Goal: Task Accomplishment & Management: Complete application form

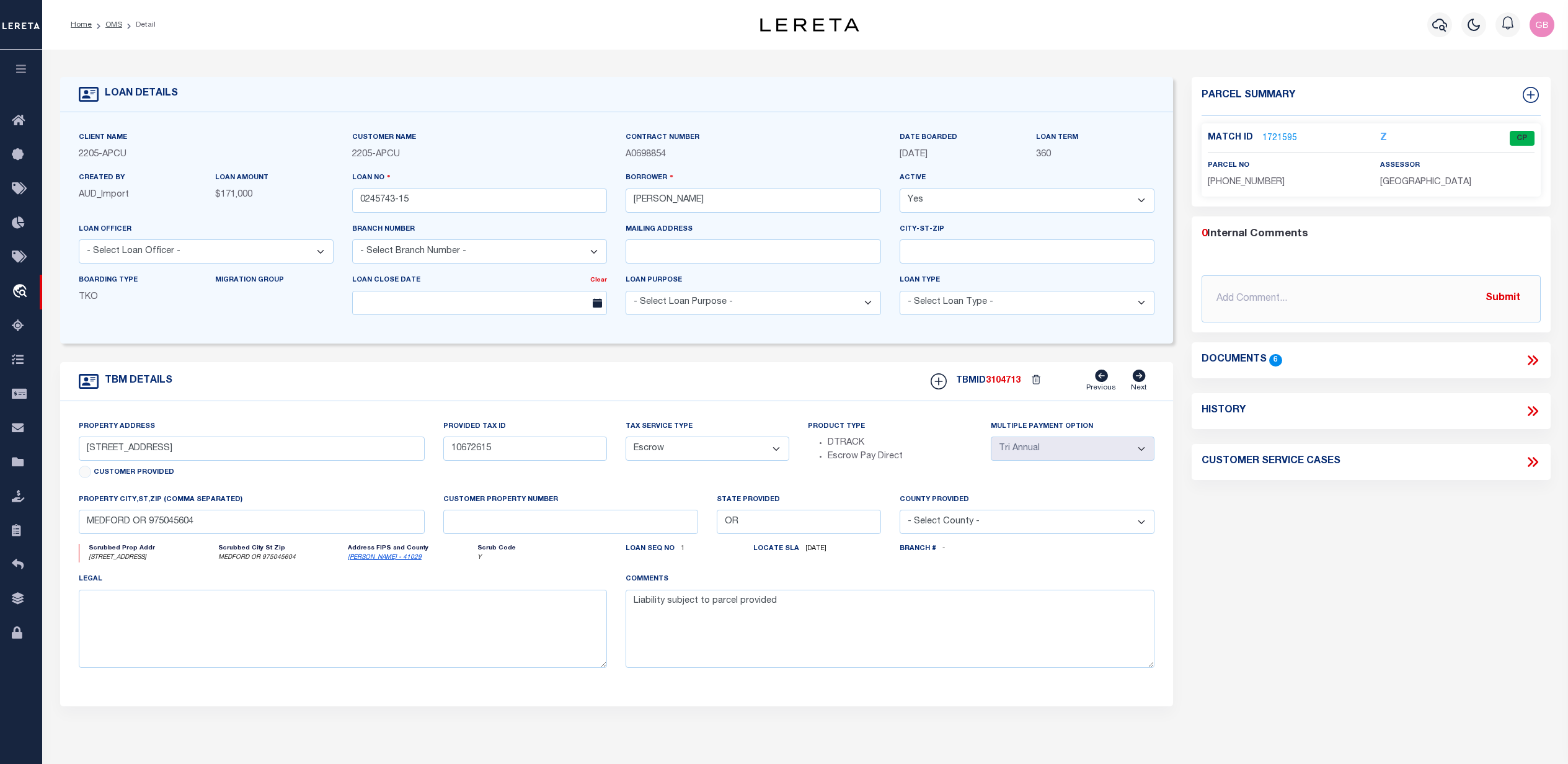
select select "Escrow"
click at [20, 127] on icon at bounding box center [22, 121] width 20 height 15
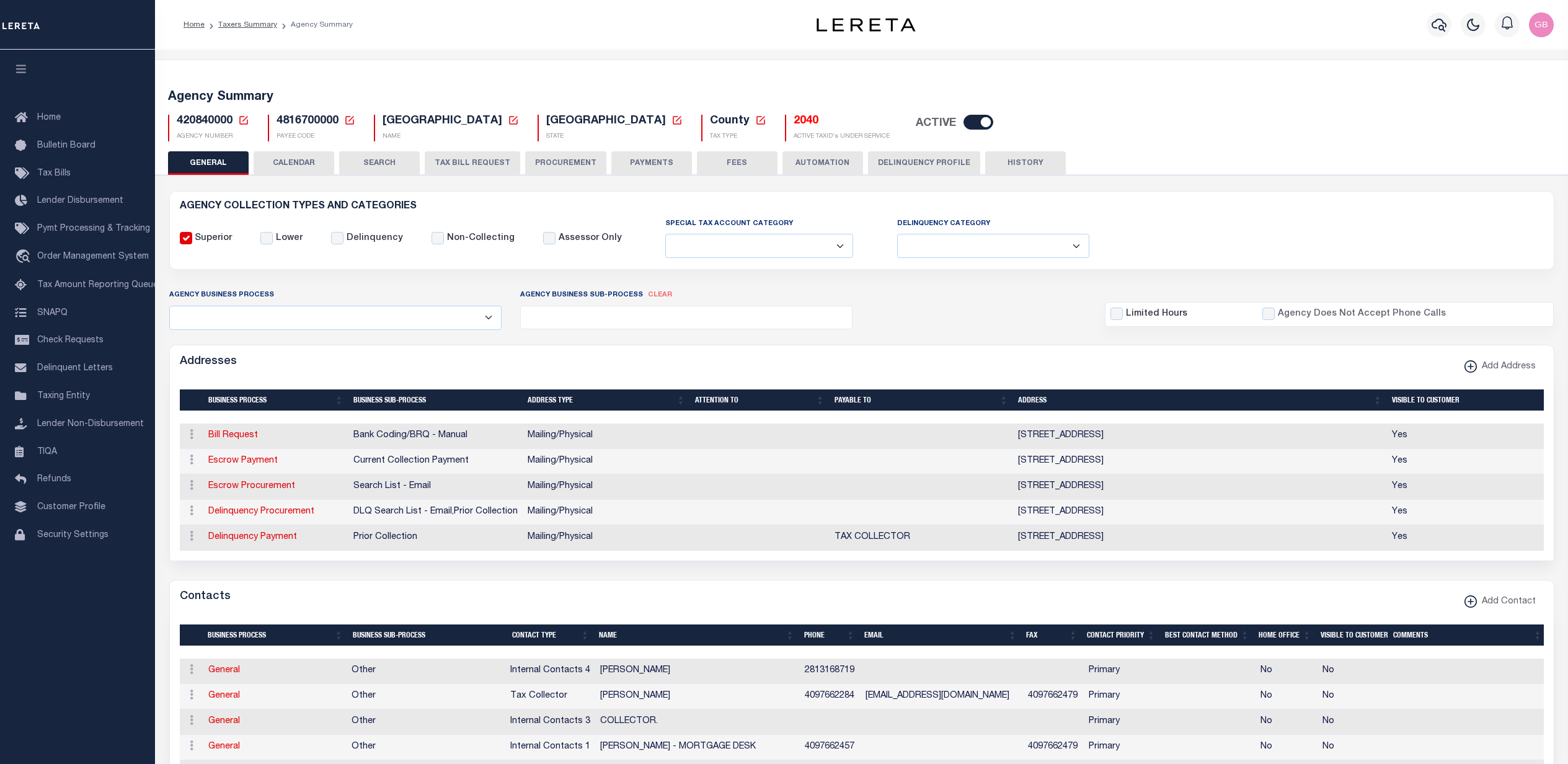
select select
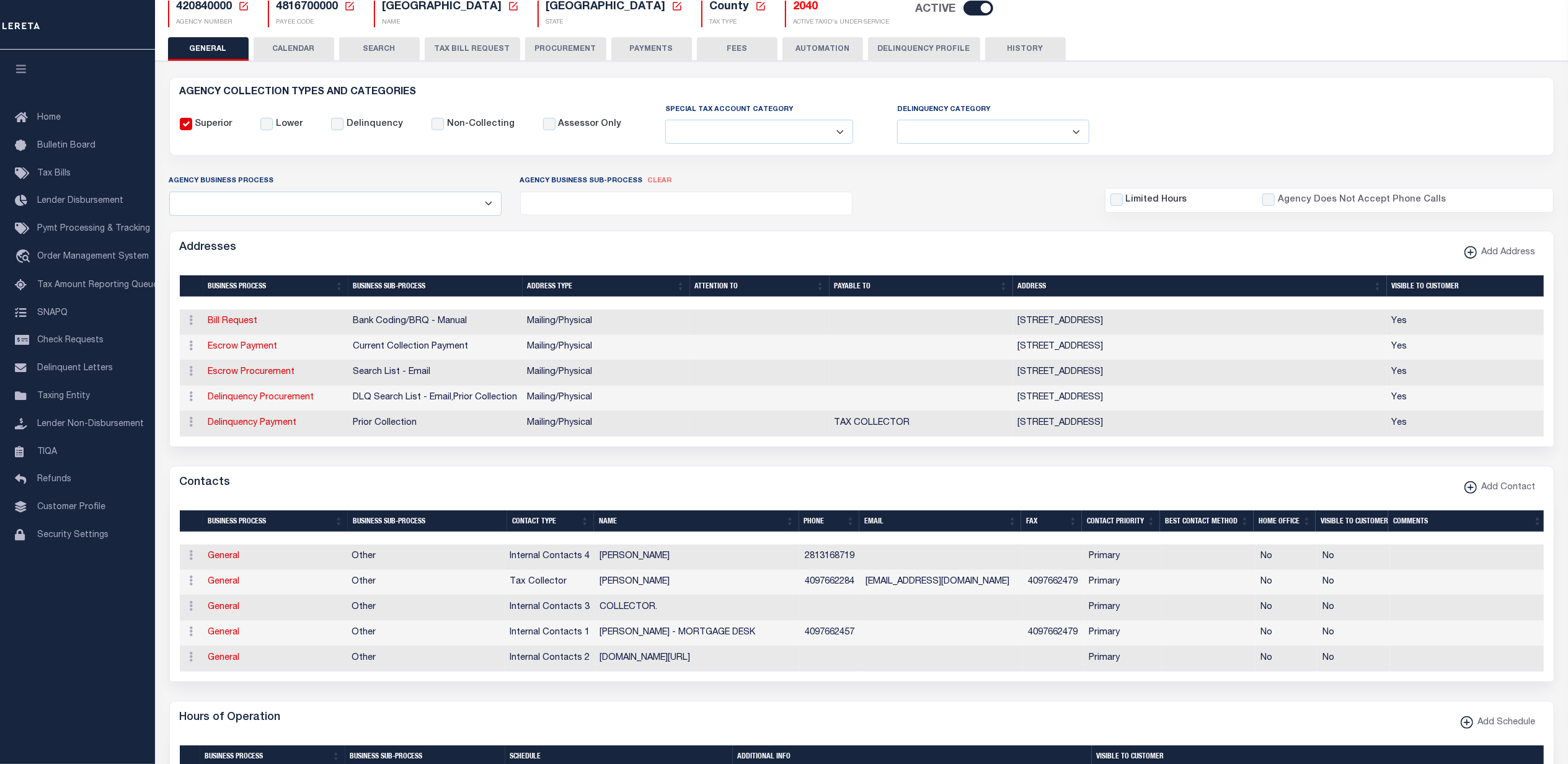
scroll to position [114, 0]
click at [499, 47] on button "TAX BILL REQUEST" at bounding box center [472, 48] width 95 height 23
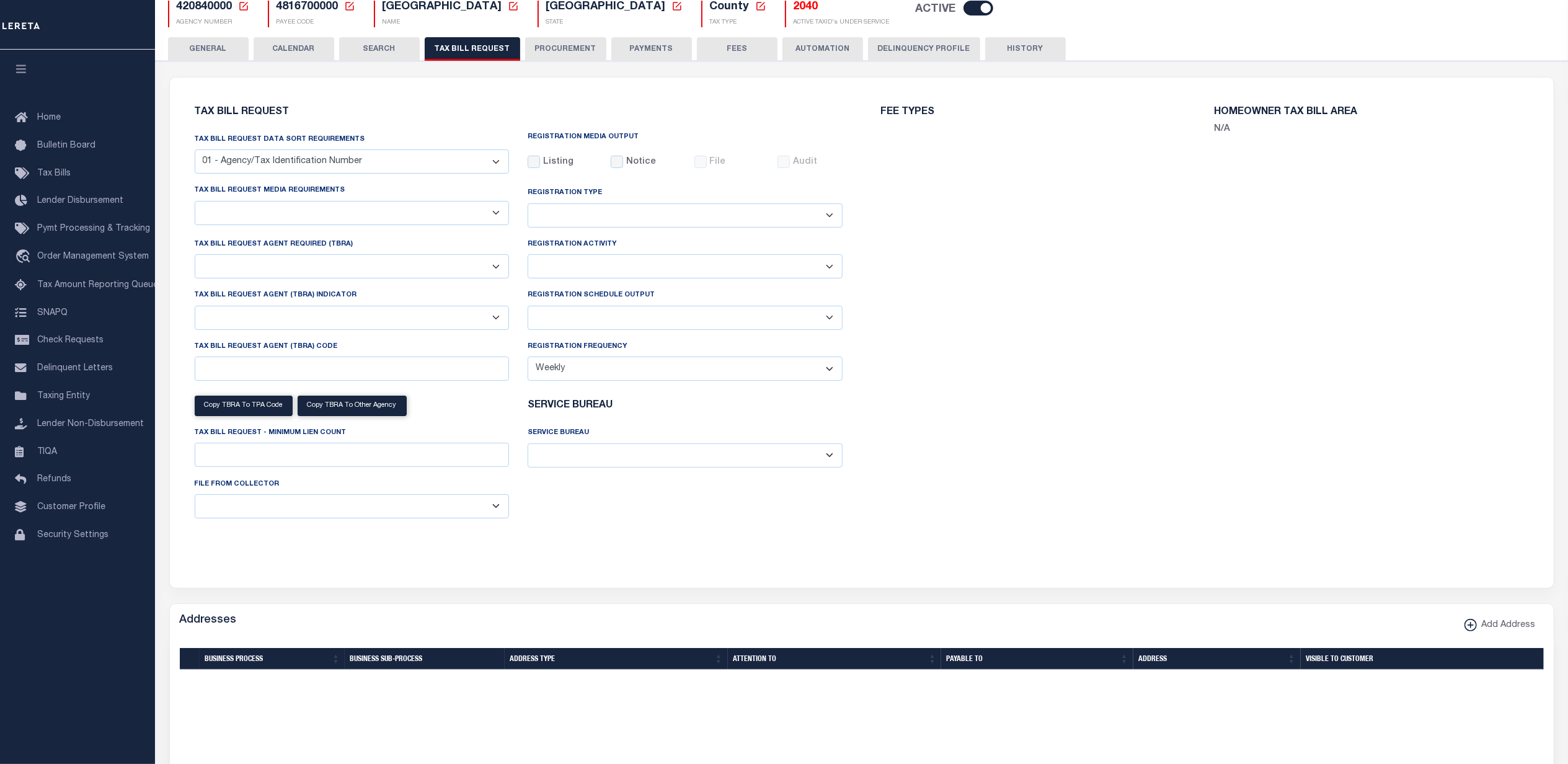
select select "28"
checkbox input "false"
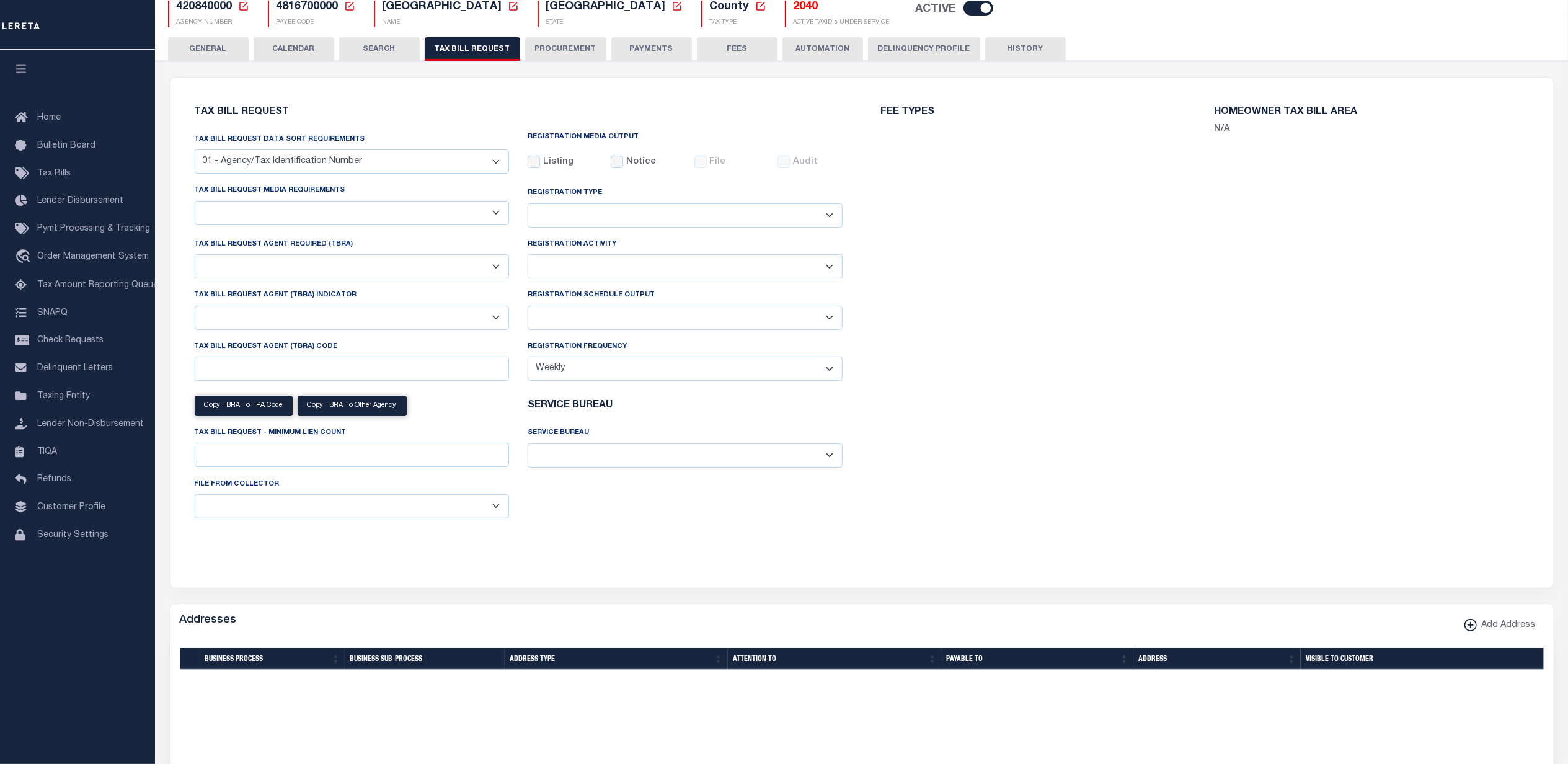
select select "22"
select select "true"
select select "14"
select select
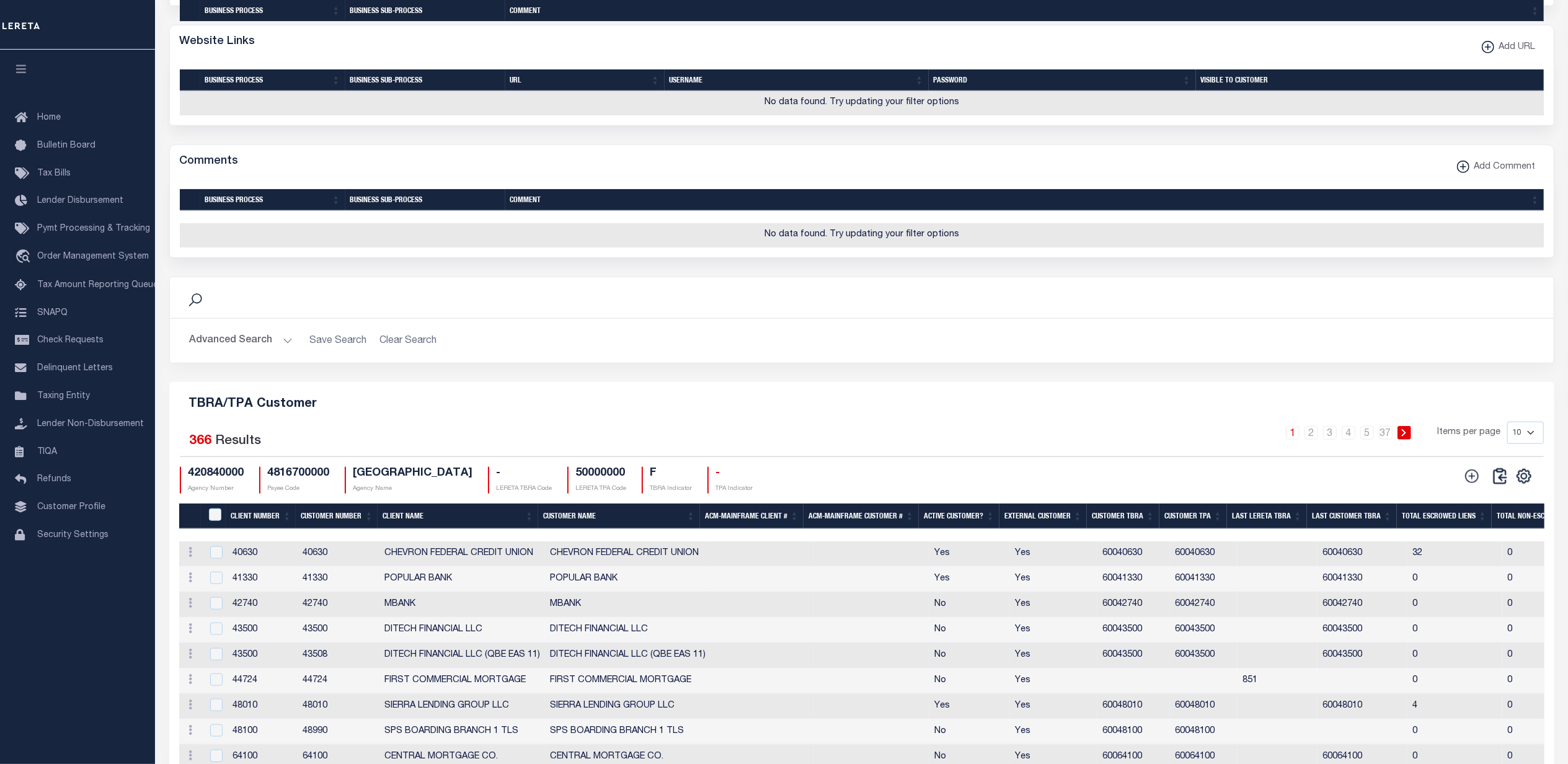
scroll to position [1340, 0]
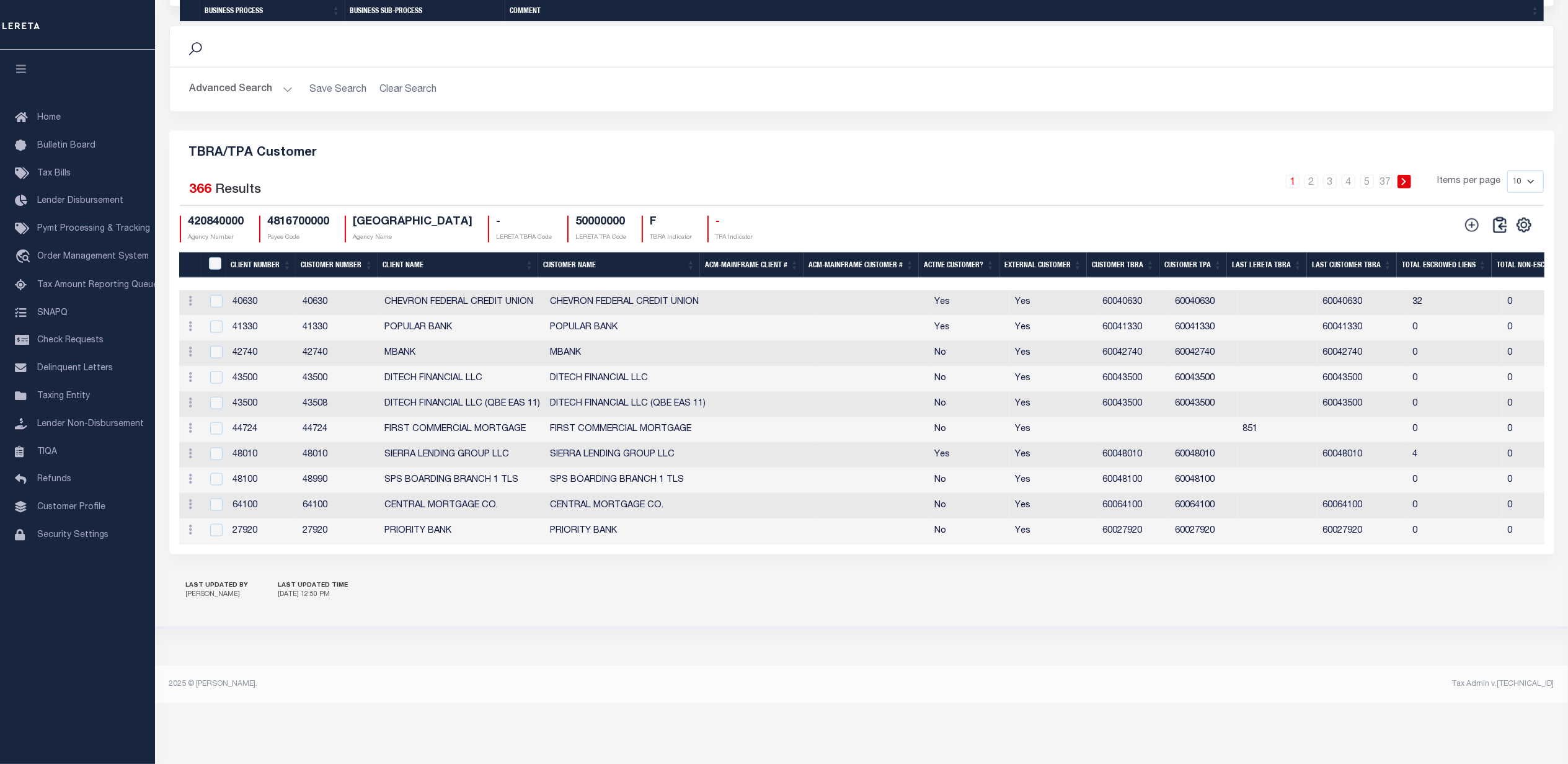
click at [1473, 233] on icon at bounding box center [1472, 225] width 16 height 16
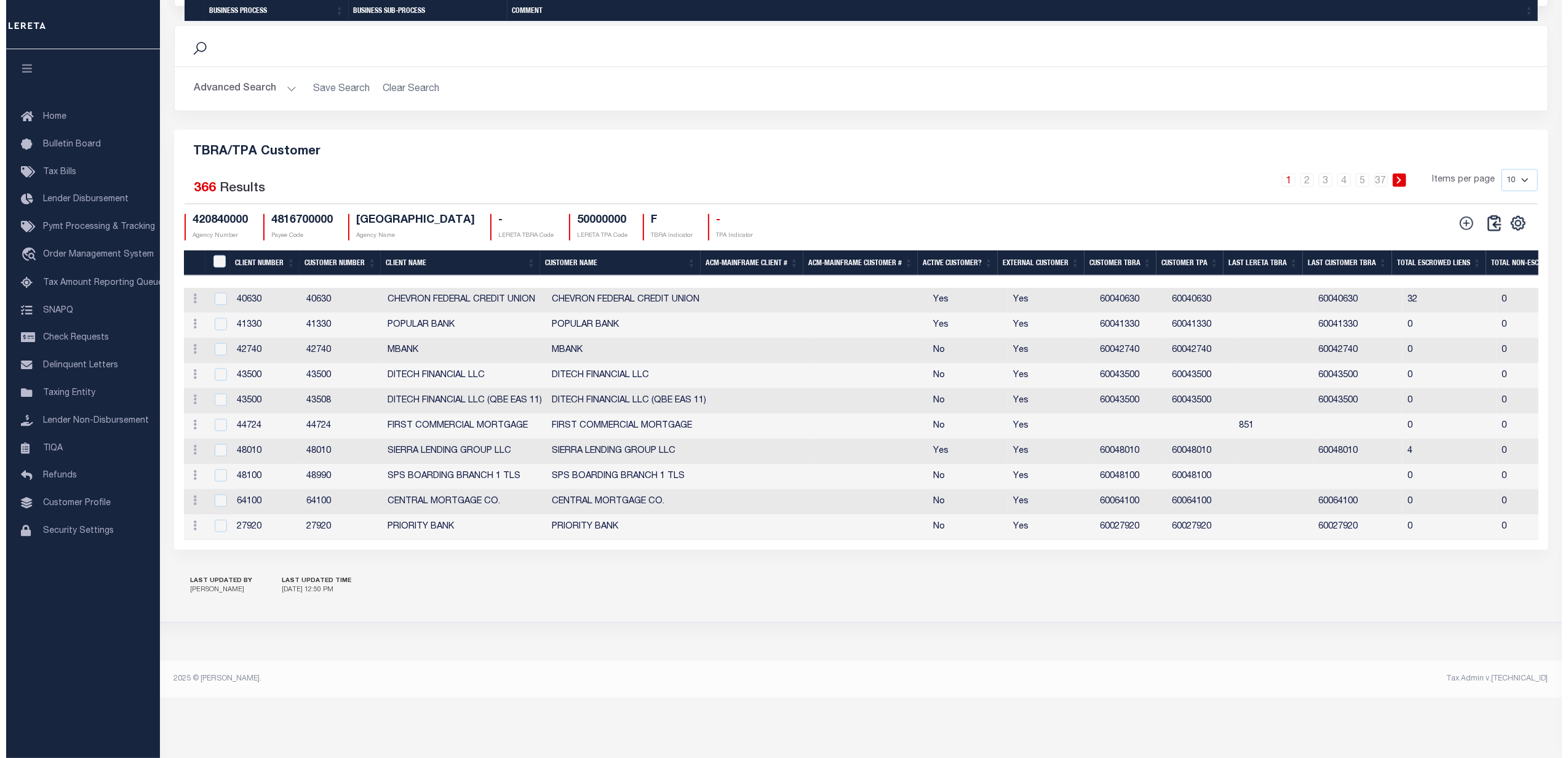
scroll to position [1307, 0]
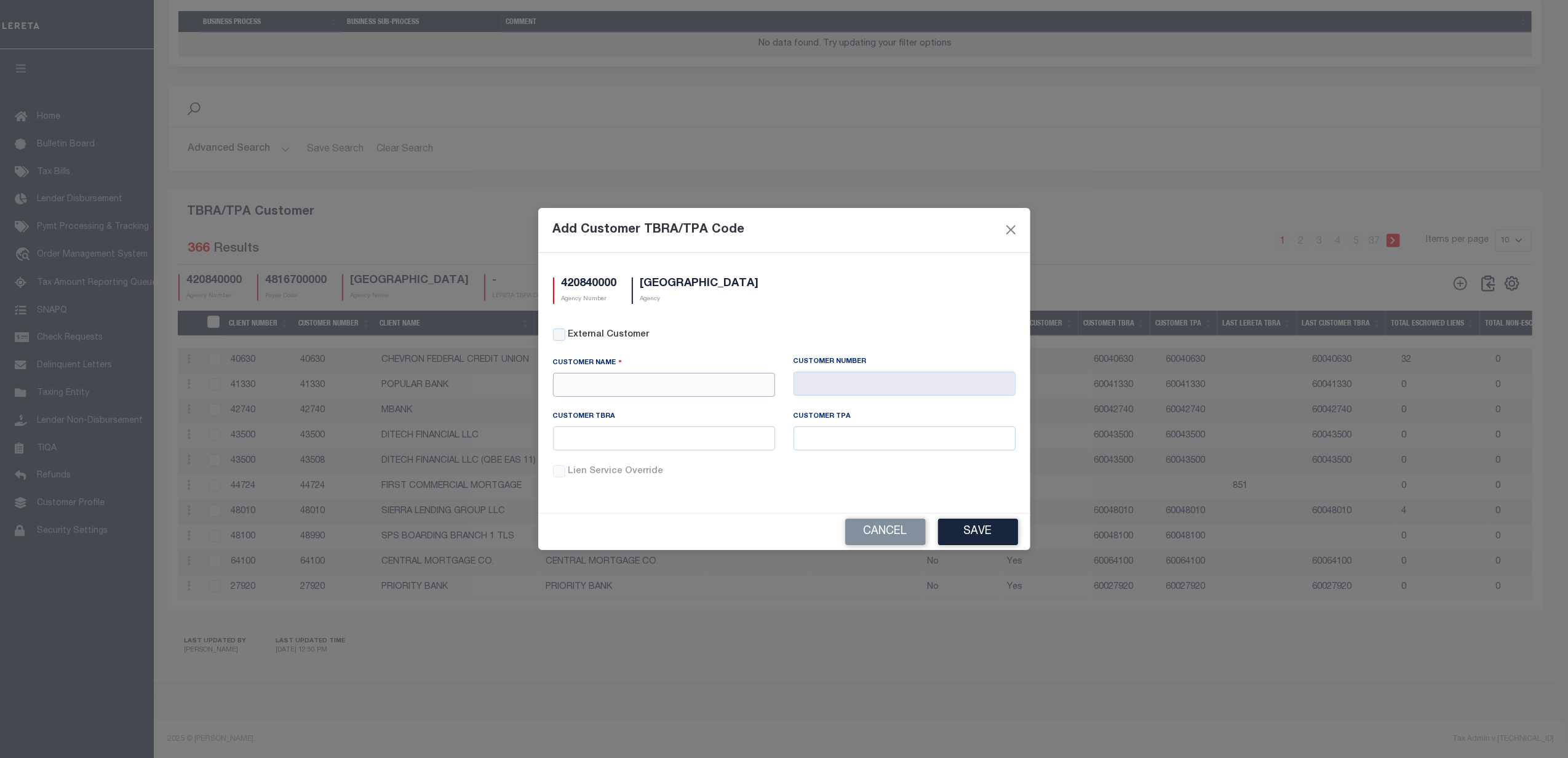
click at [670, 385] on input "text" at bounding box center [664, 385] width 222 height 24
click at [569, 436] on div "APCU" at bounding box center [664, 445] width 221 height 20
type input "APCU"
type input "2205"
type input "APCU"
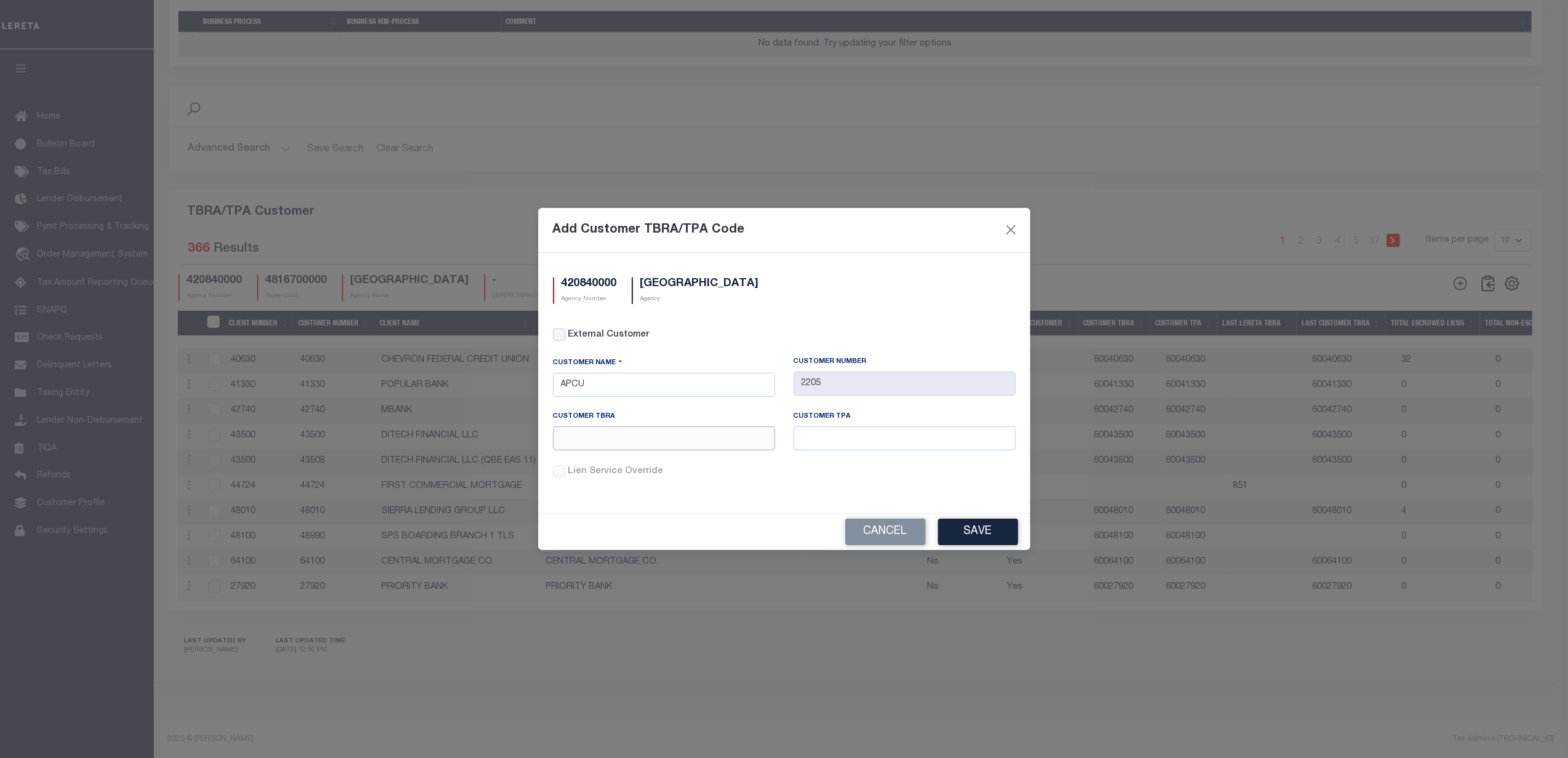
click at [684, 437] on input "text" at bounding box center [664, 438] width 222 height 24
click at [989, 541] on button "Save" at bounding box center [978, 531] width 80 height 26
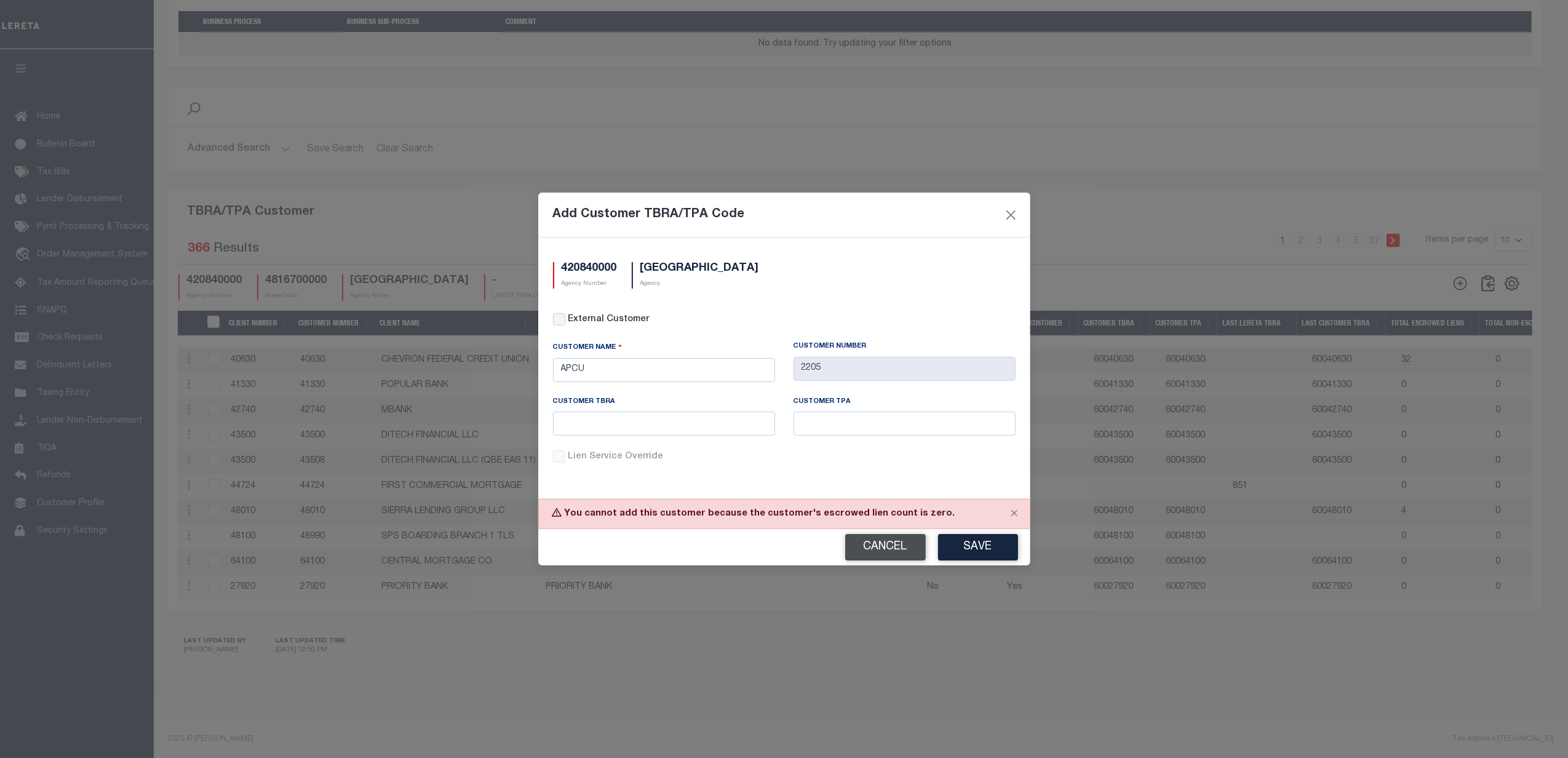
click at [899, 548] on button "Cancel" at bounding box center [885, 547] width 81 height 26
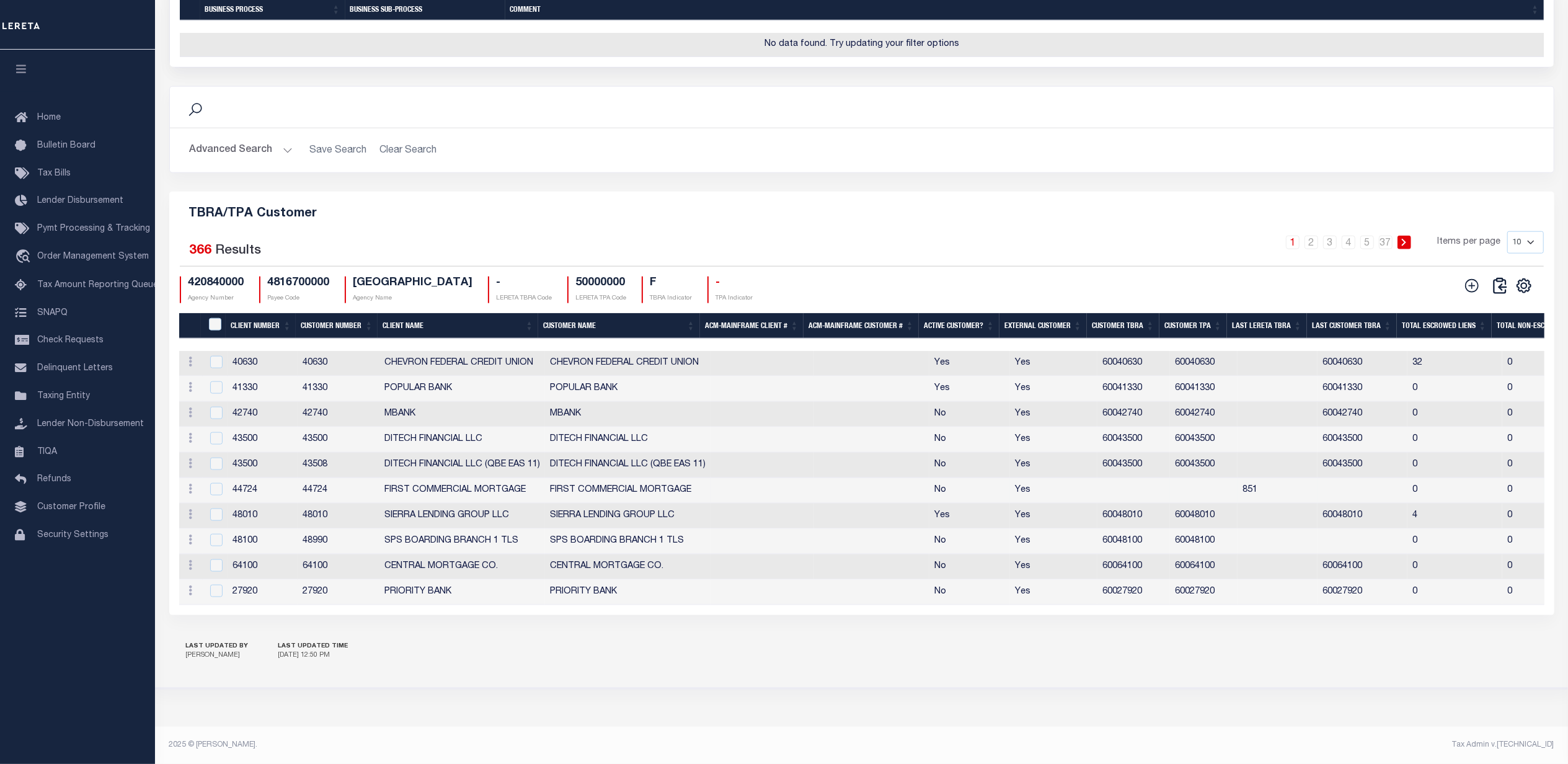
scroll to position [1322, 0]
click at [1531, 235] on select "10 25 50 100" at bounding box center [1525, 243] width 36 height 23
select select "100"
click at [1508, 231] on select "10 25 50 100" at bounding box center [1525, 243] width 36 height 23
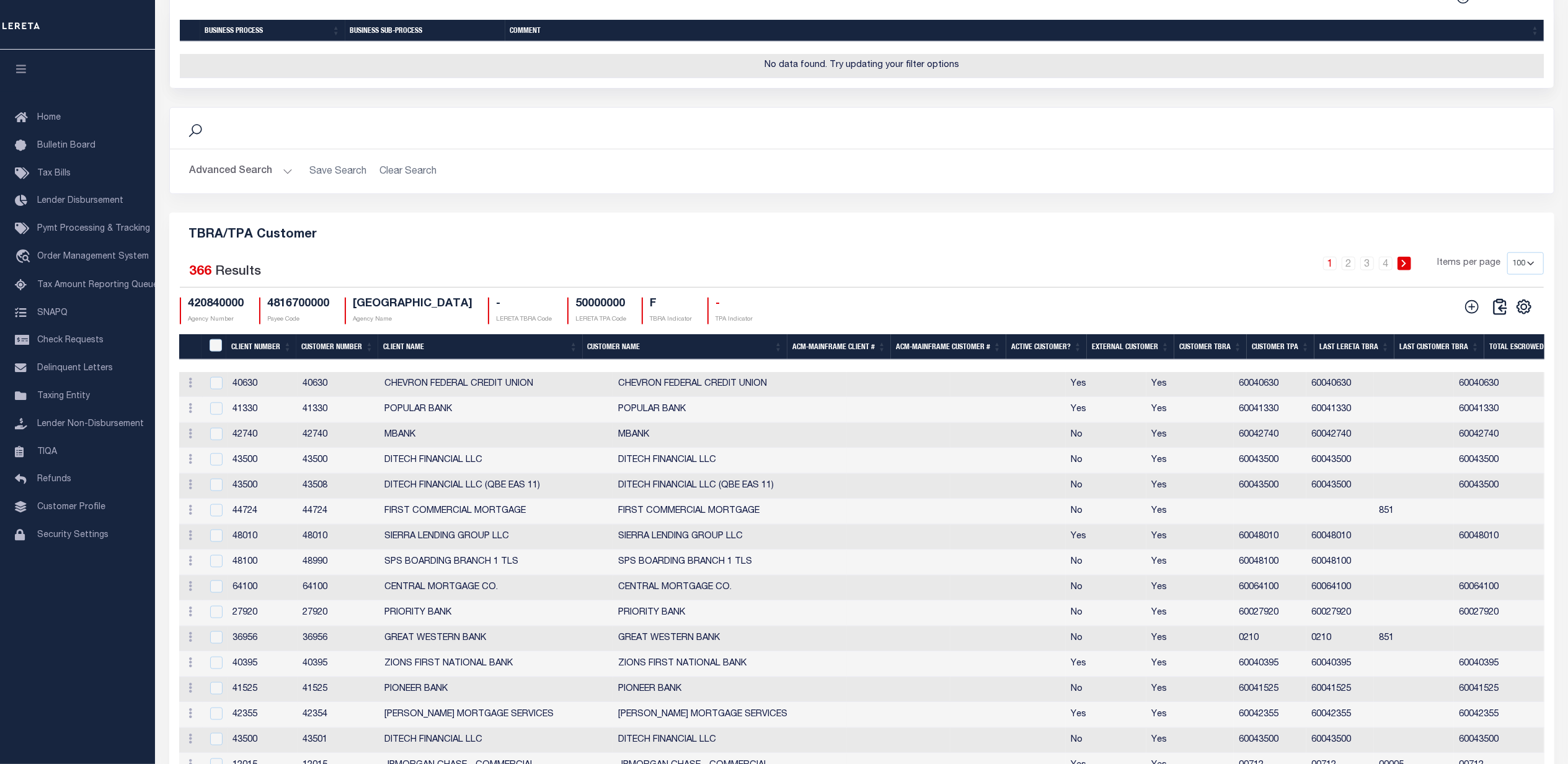
scroll to position [1468, 0]
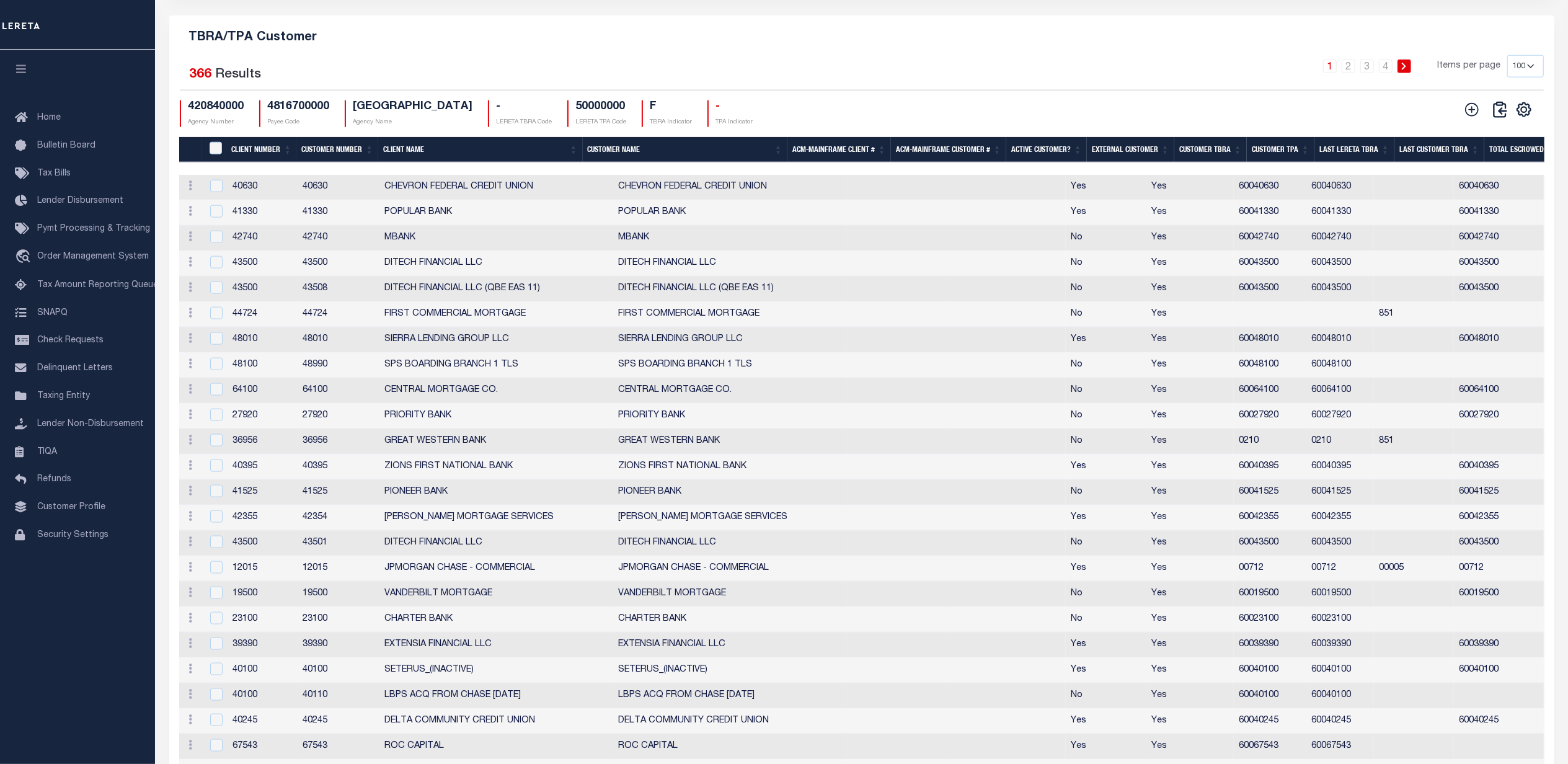
click at [1108, 160] on th "External Customer" at bounding box center [1130, 150] width 87 height 26
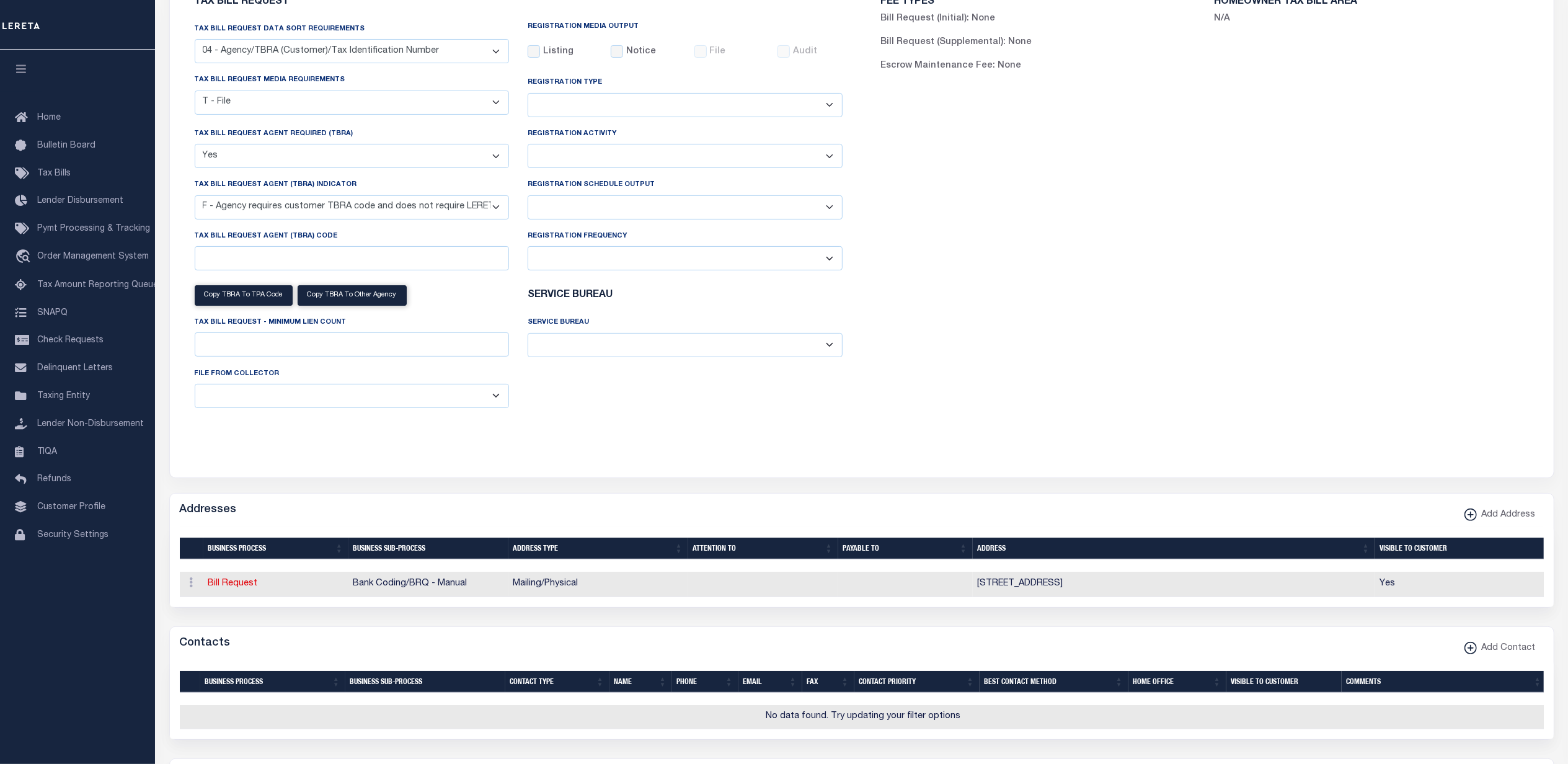
scroll to position [0, 0]
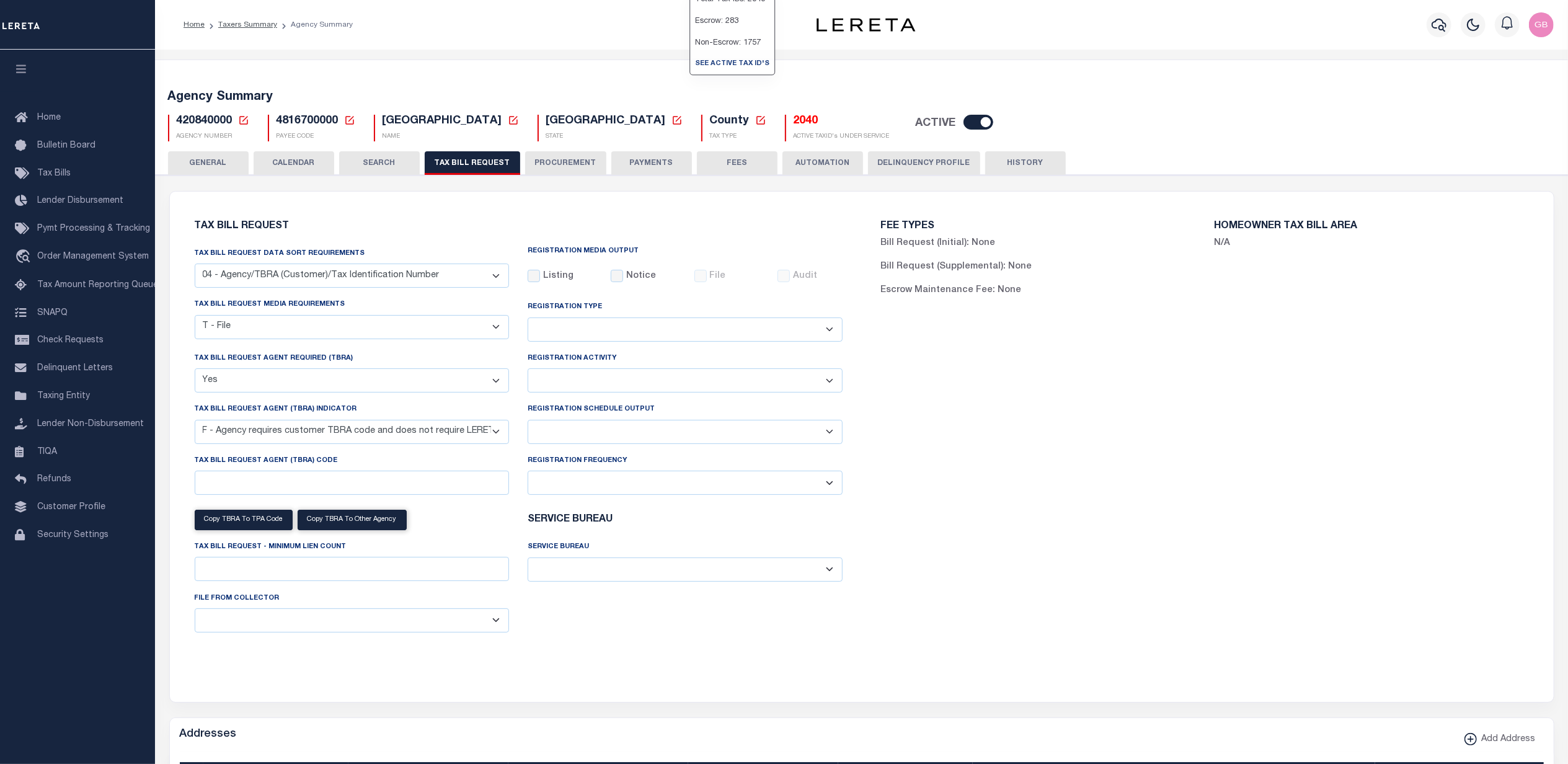
click at [794, 122] on h5 "2040" at bounding box center [842, 121] width 96 height 14
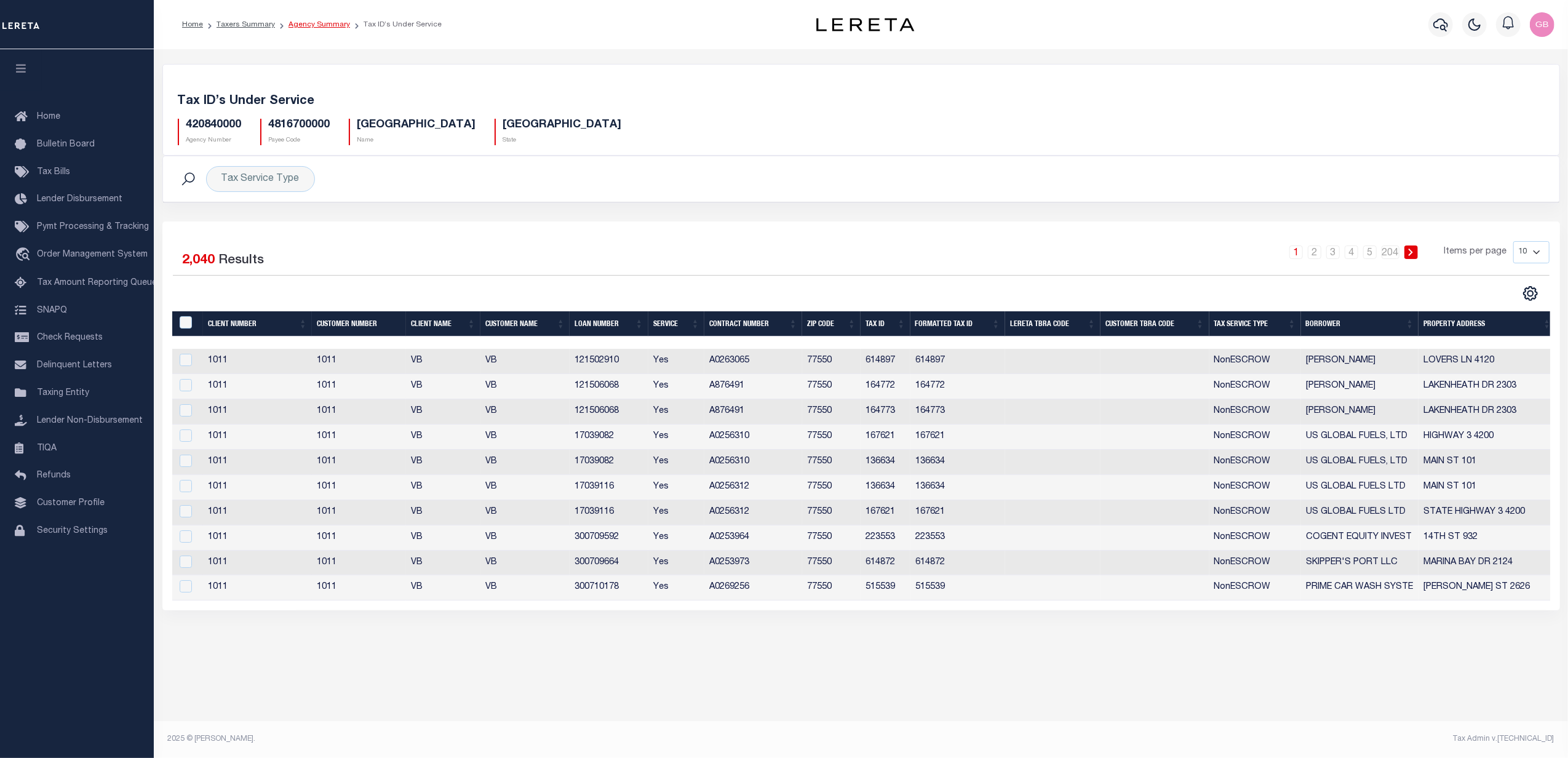
click at [328, 25] on link "Agency Summary" at bounding box center [319, 24] width 62 height 7
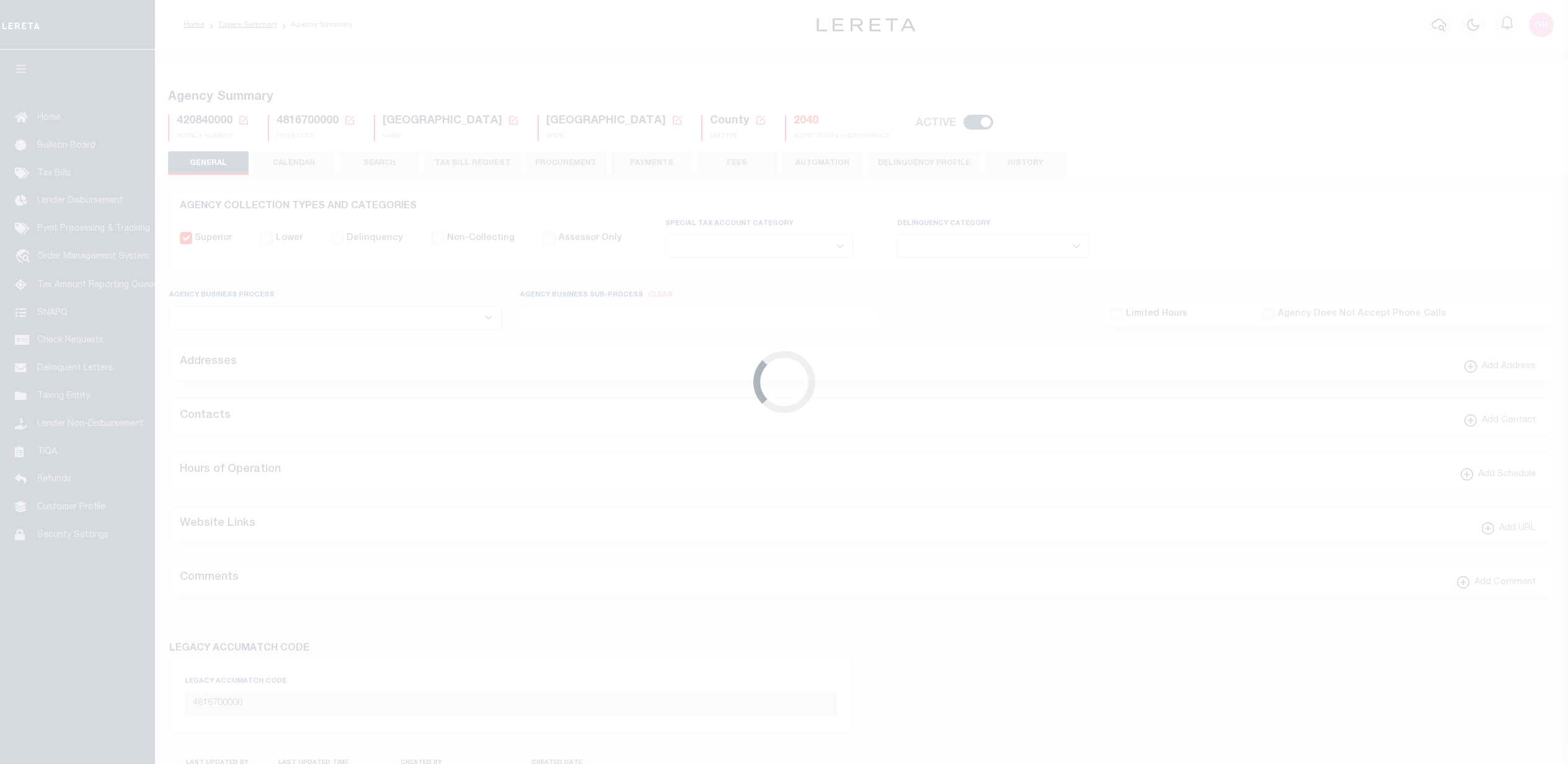
select select
click at [241, 115] on icon at bounding box center [243, 120] width 11 height 11
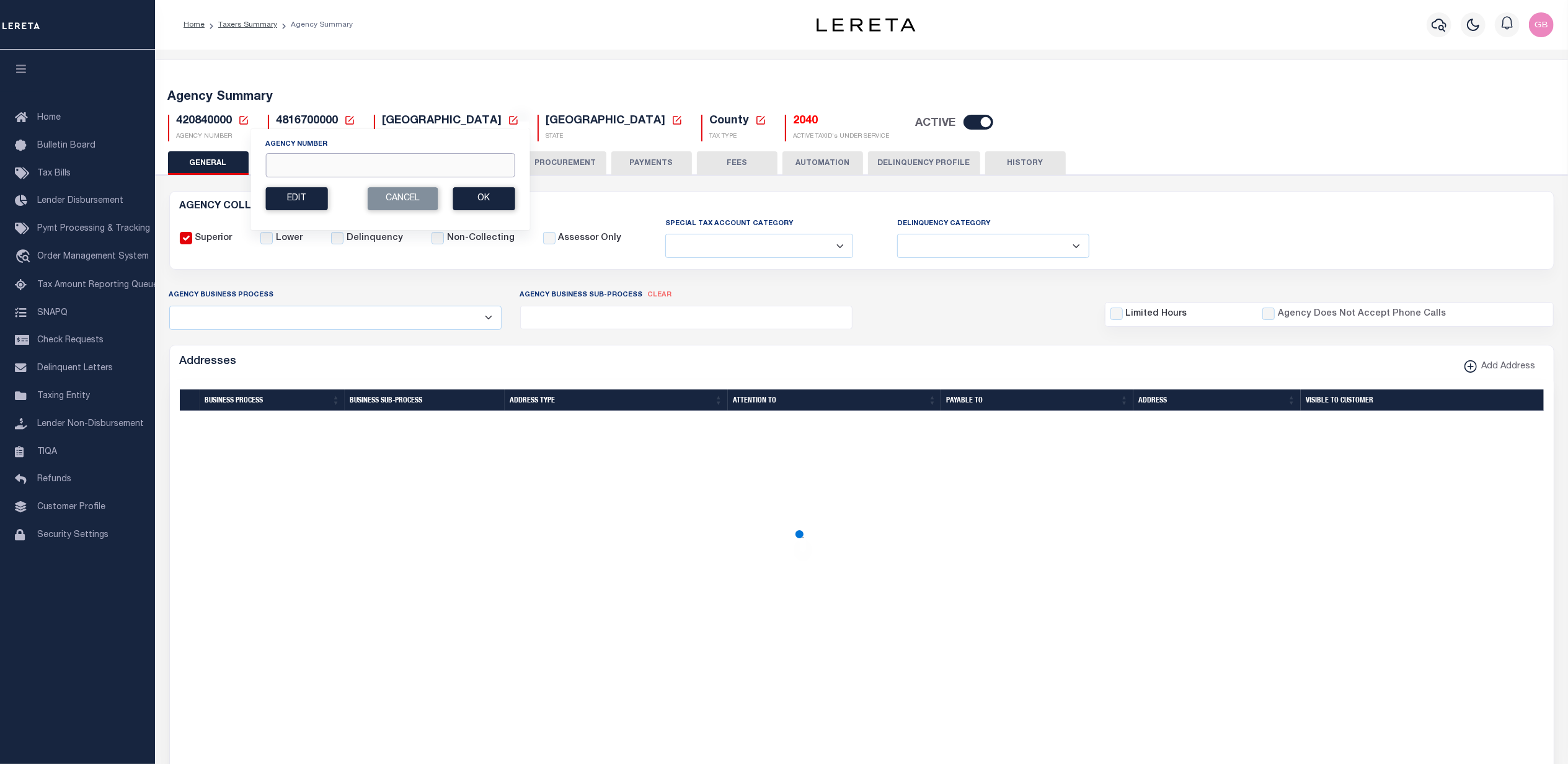
click at [313, 171] on input "Agency Number" at bounding box center [389, 165] width 249 height 24
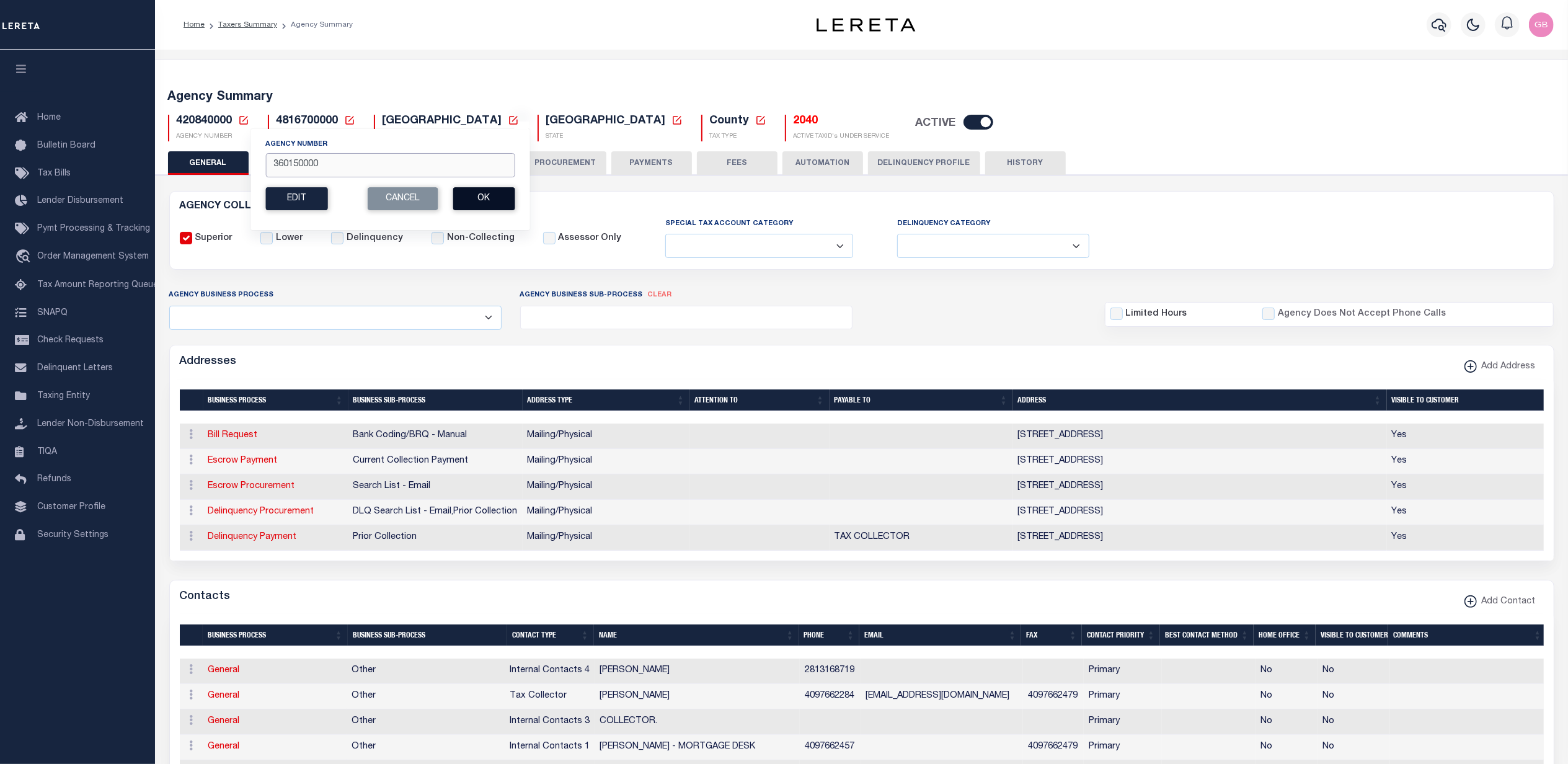
type input "360150000"
click at [486, 197] on button "Ok" at bounding box center [483, 198] width 62 height 23
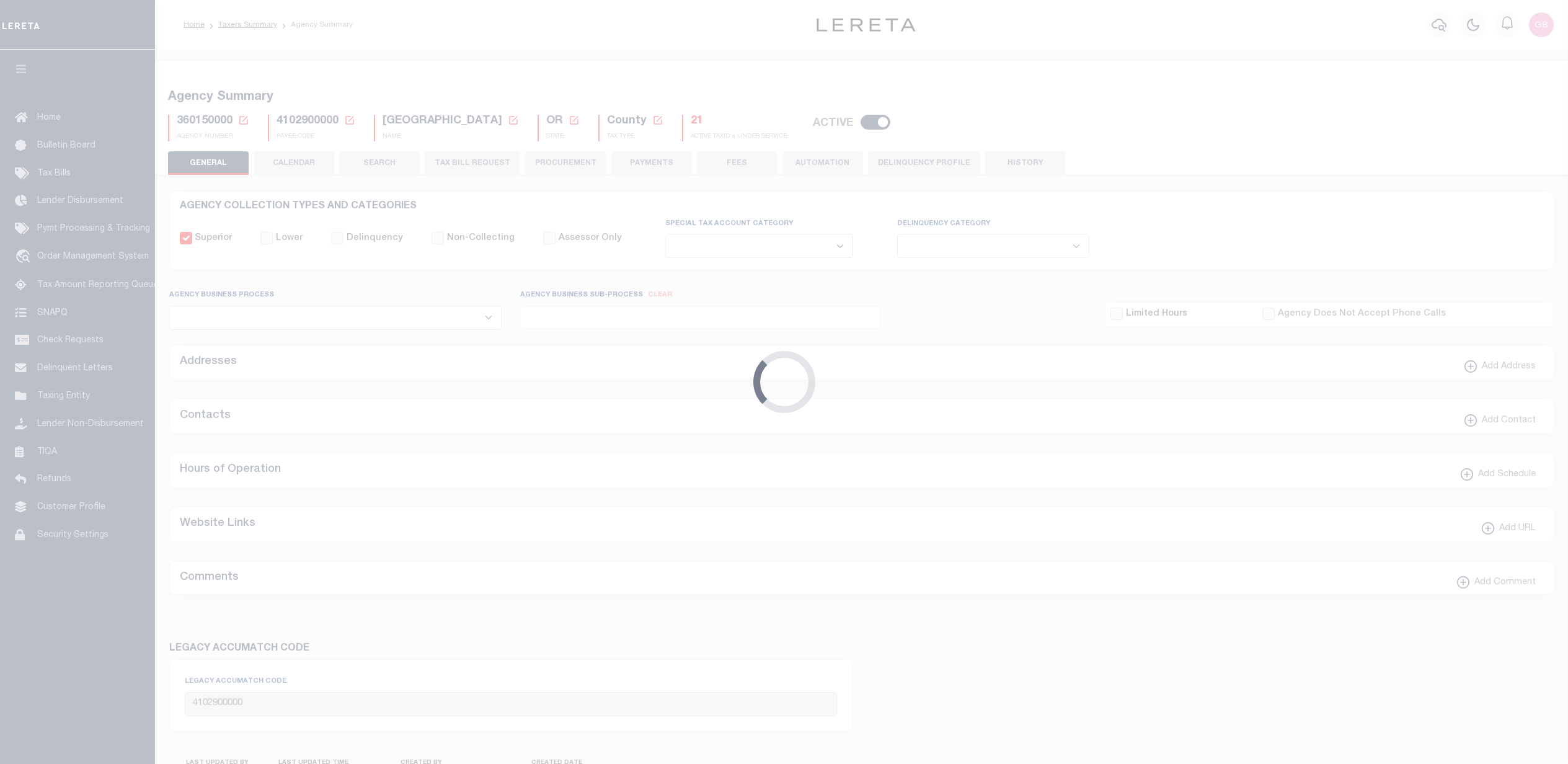
select select
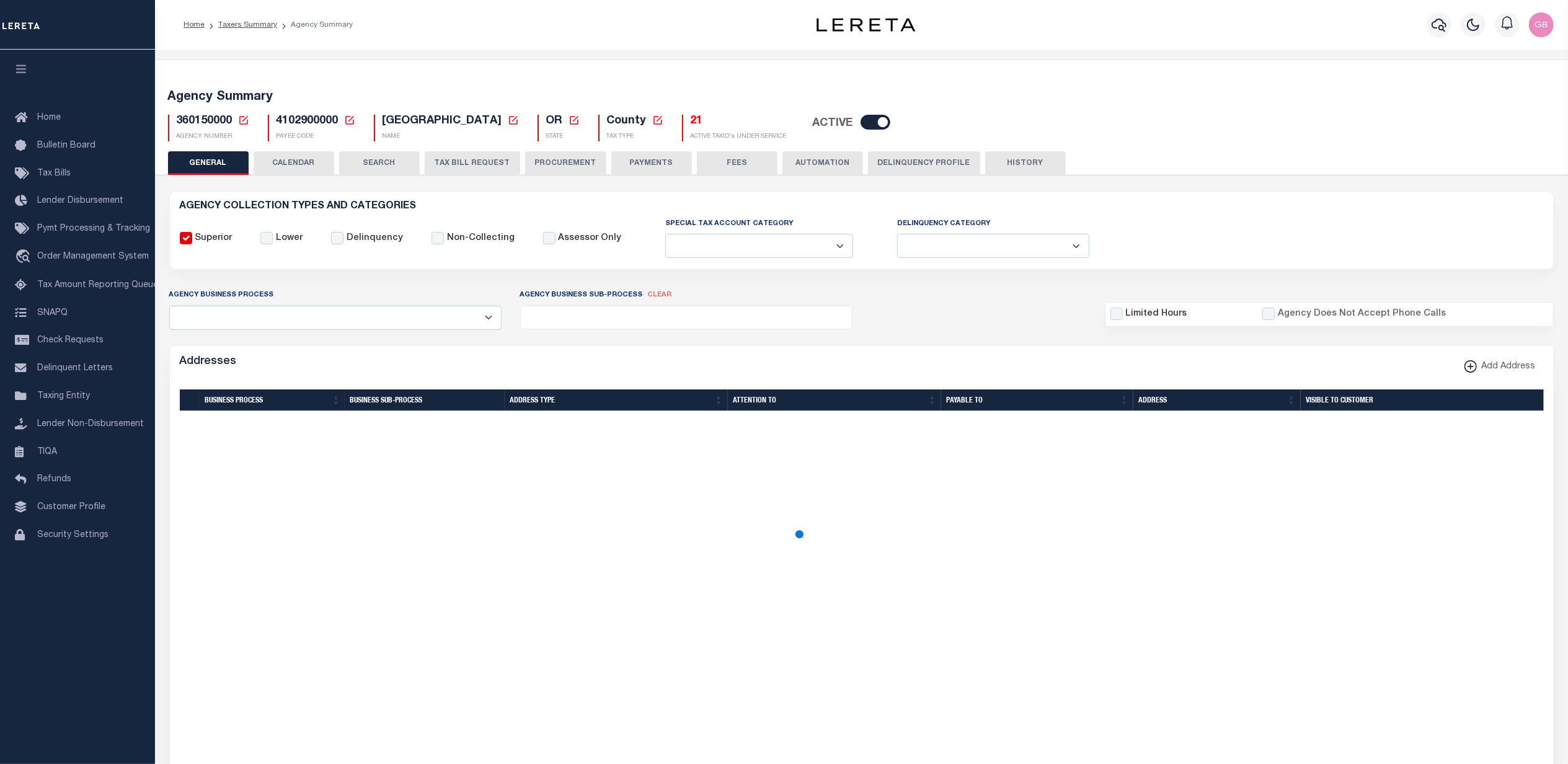
click at [452, 167] on button "TAX BILL REQUEST" at bounding box center [472, 163] width 95 height 23
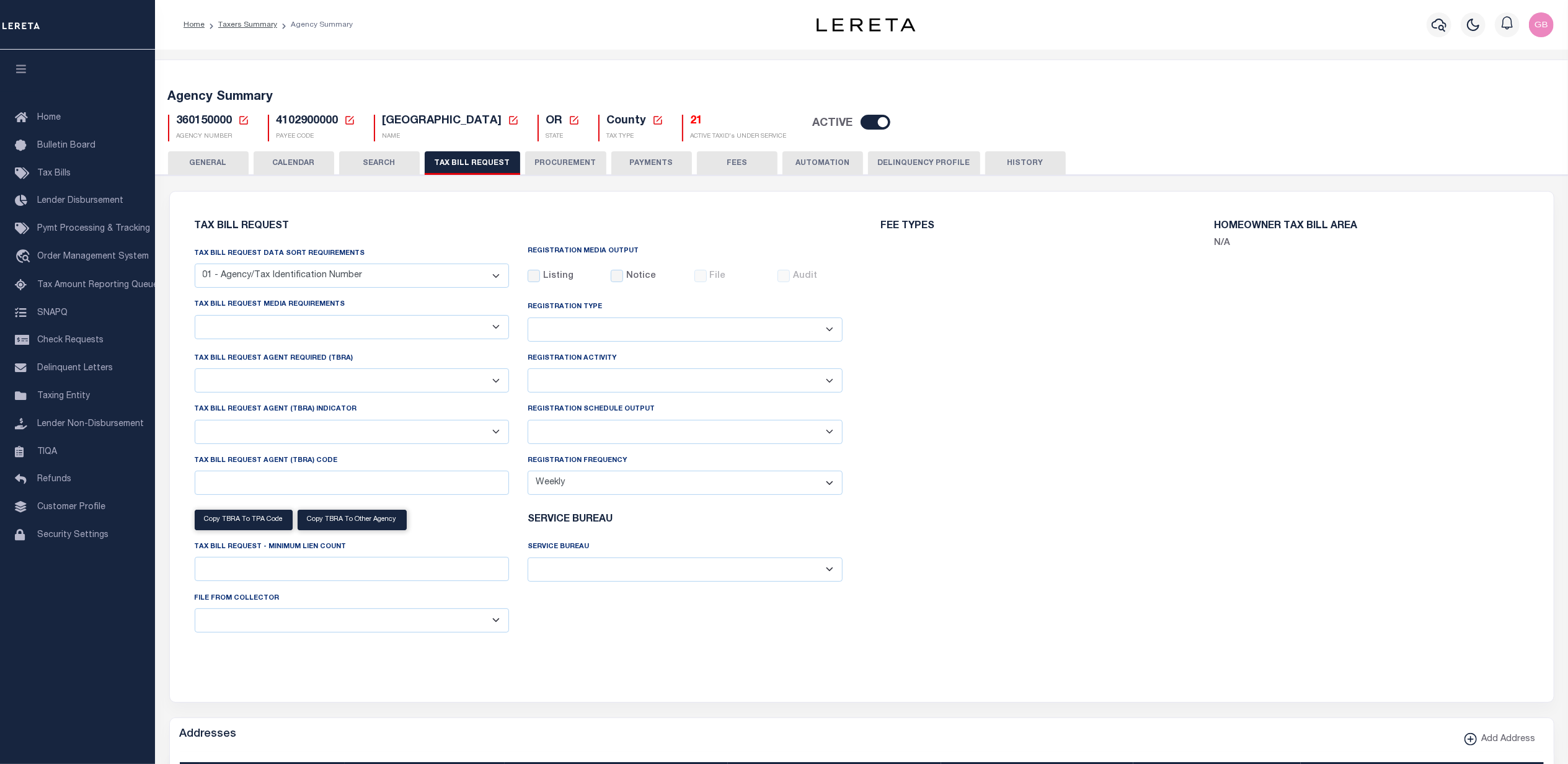
checkbox input "false"
select select "22"
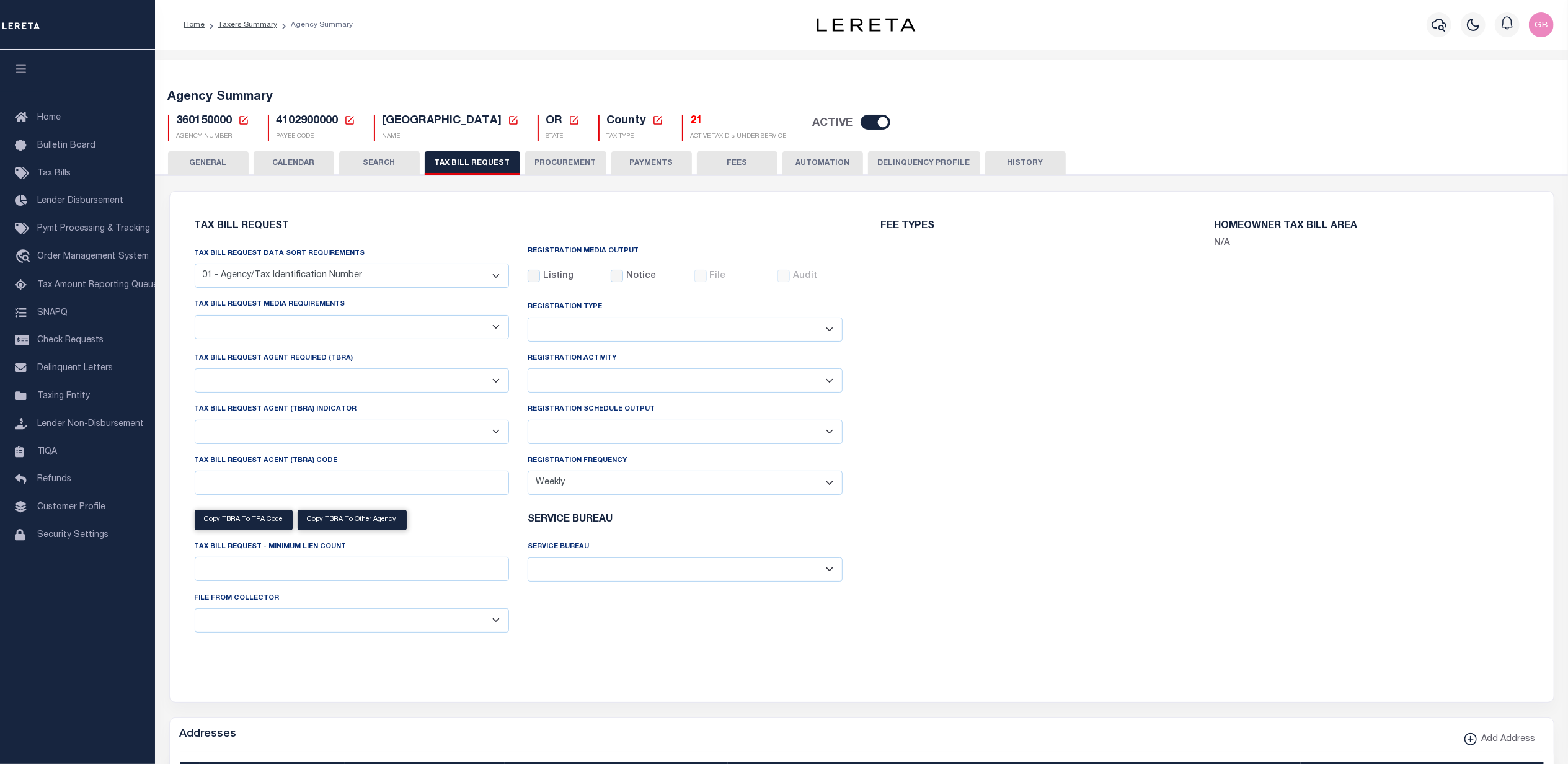
select select "true"
select select "9"
type input "LTS"
select select
type input "1"
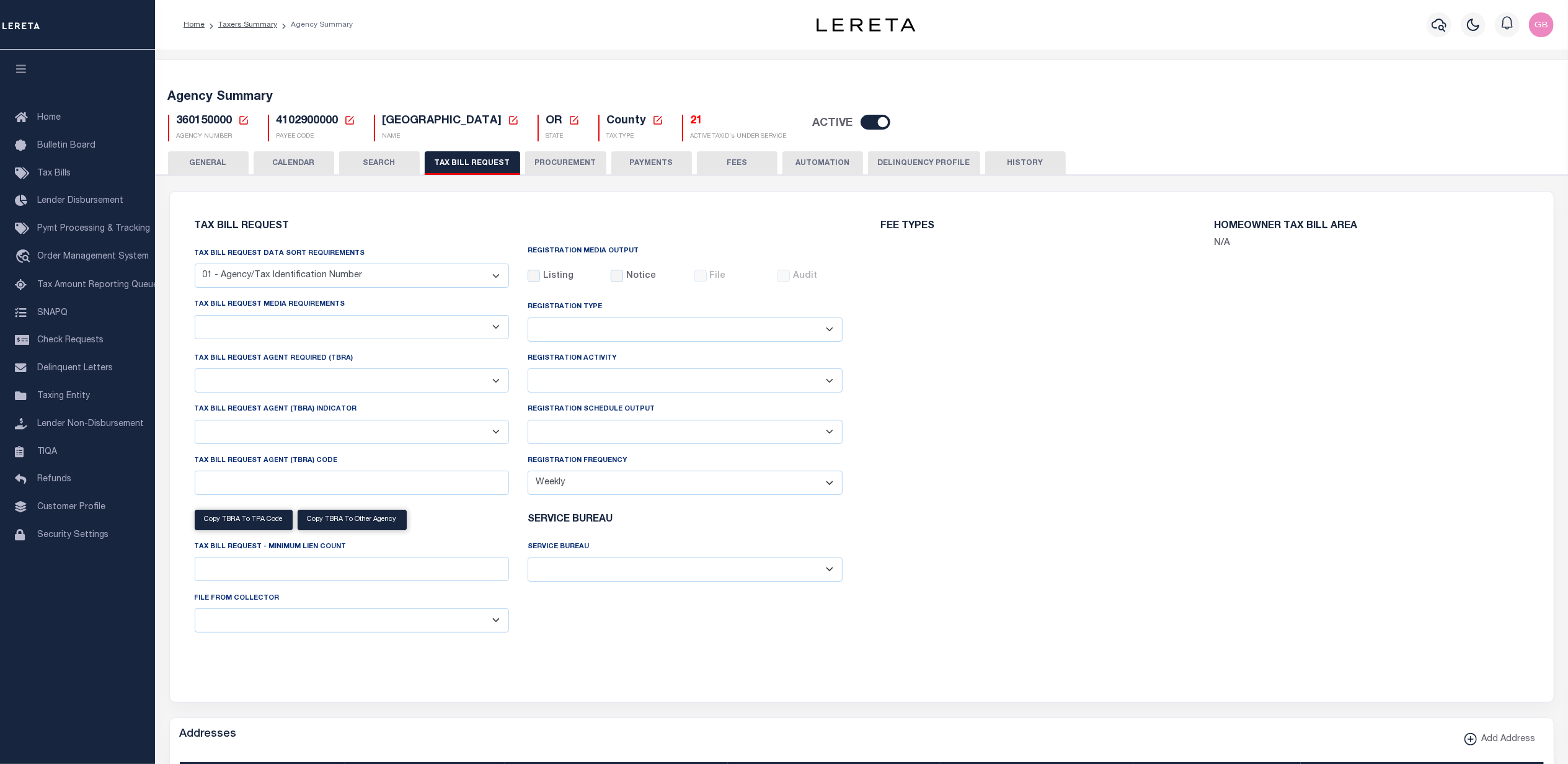
select select "4100743000"
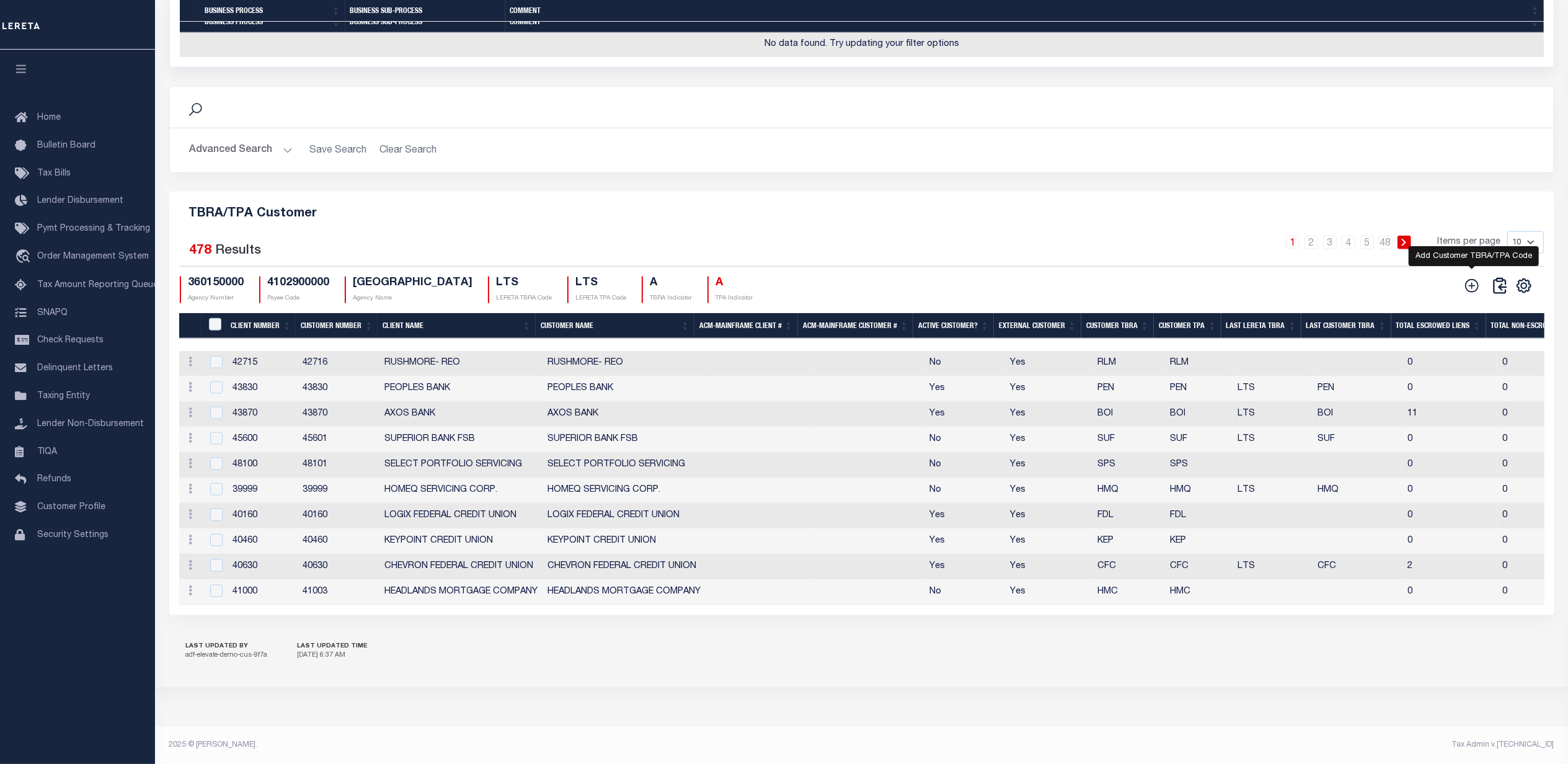
click at [1466, 279] on icon at bounding box center [1472, 285] width 14 height 14
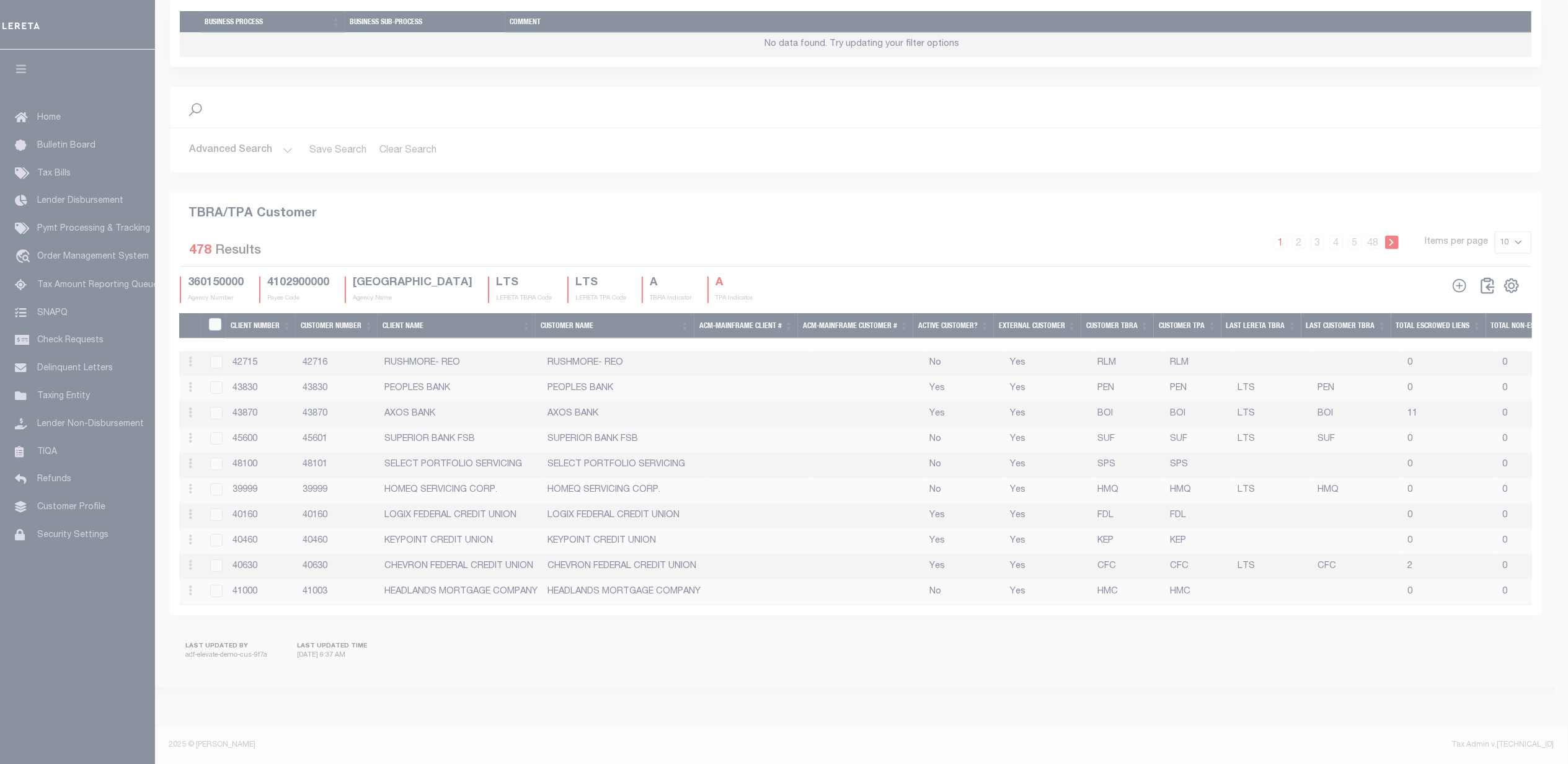
scroll to position [1303, 0]
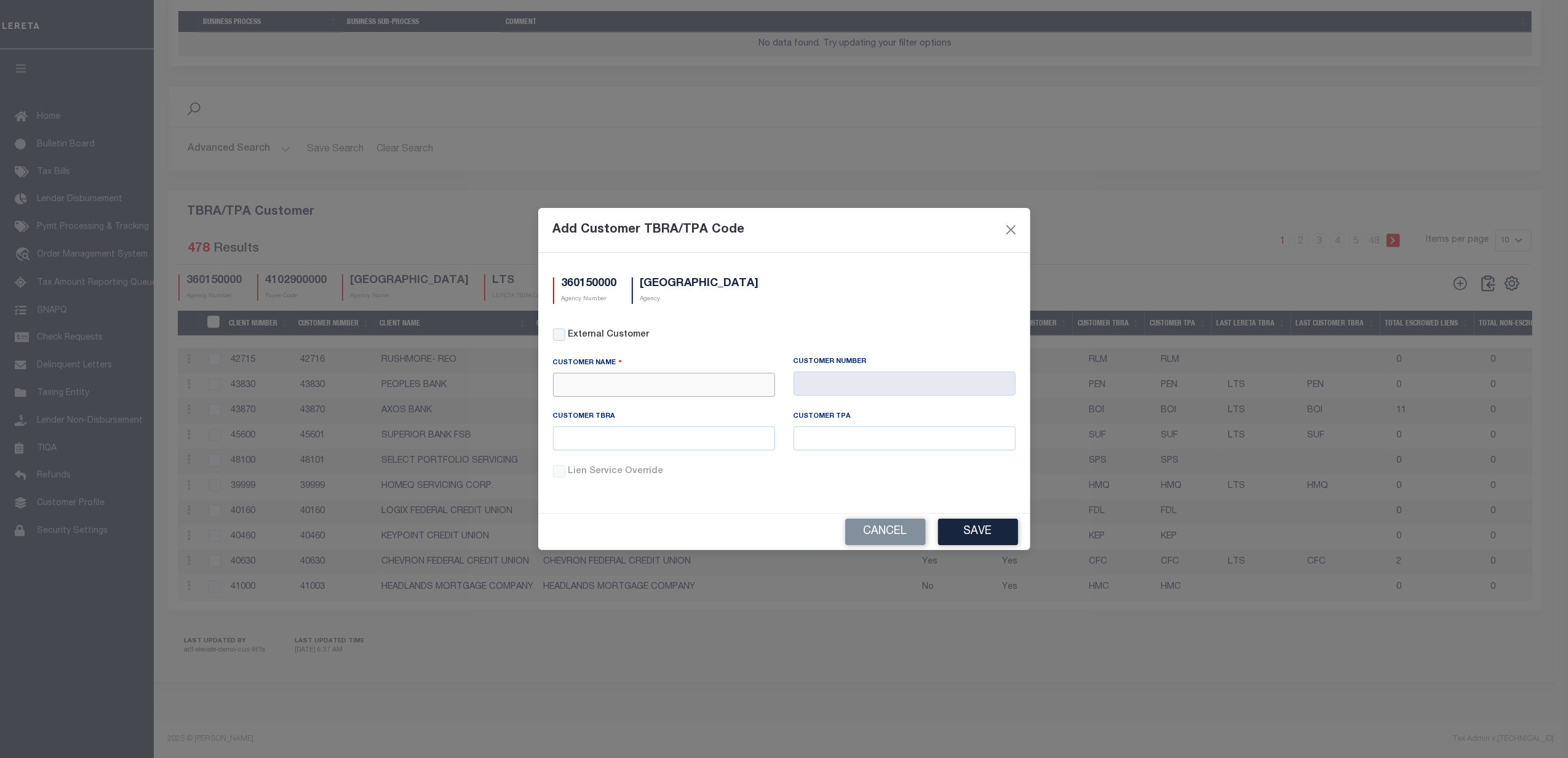
click at [643, 377] on input "text" at bounding box center [664, 385] width 222 height 24
click at [654, 421] on div "APCU" at bounding box center [664, 430] width 221 height 20
type input "APCU"
type input "2205"
type input "APCU"
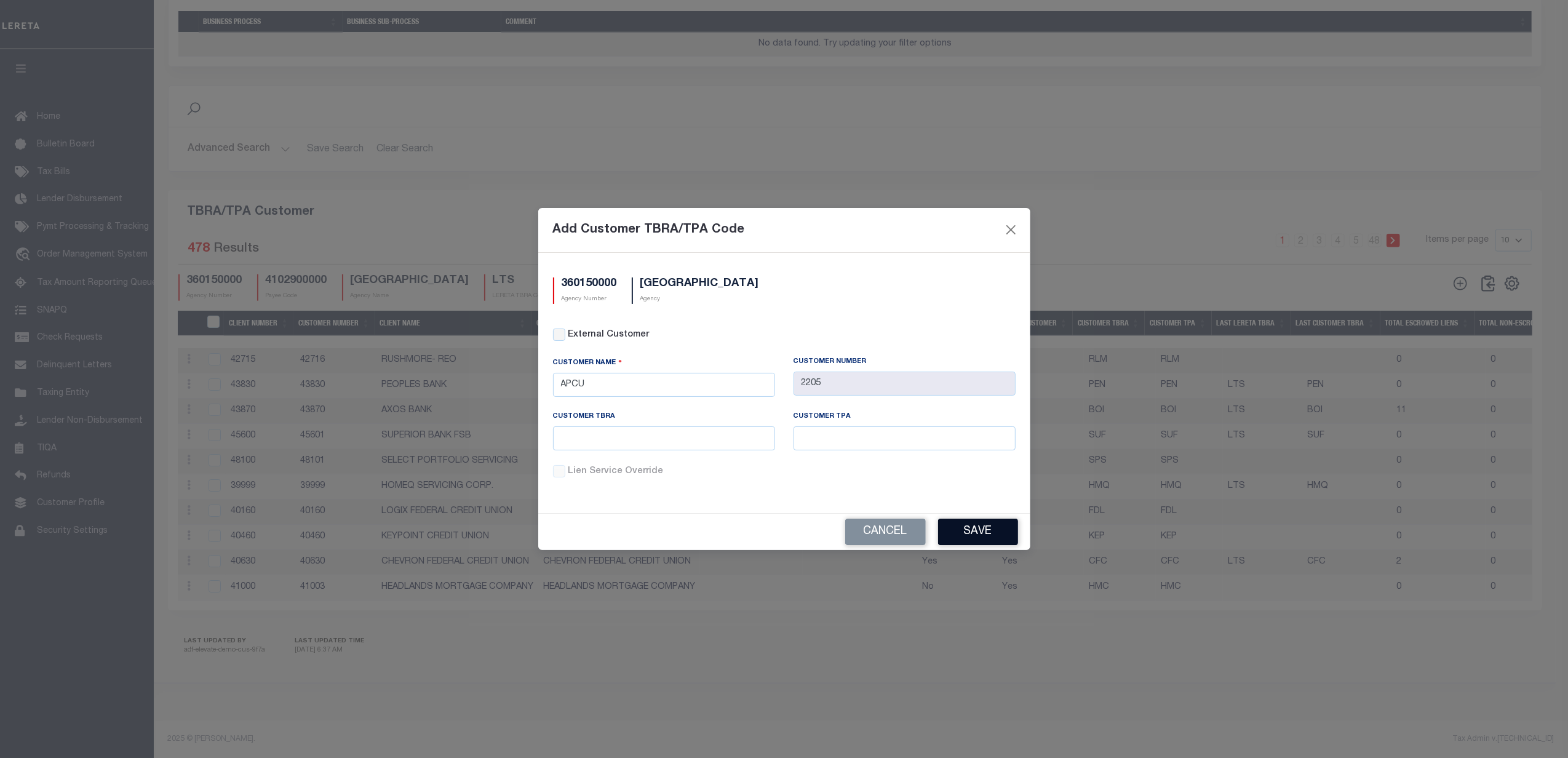
click at [982, 532] on button "Save" at bounding box center [978, 531] width 80 height 26
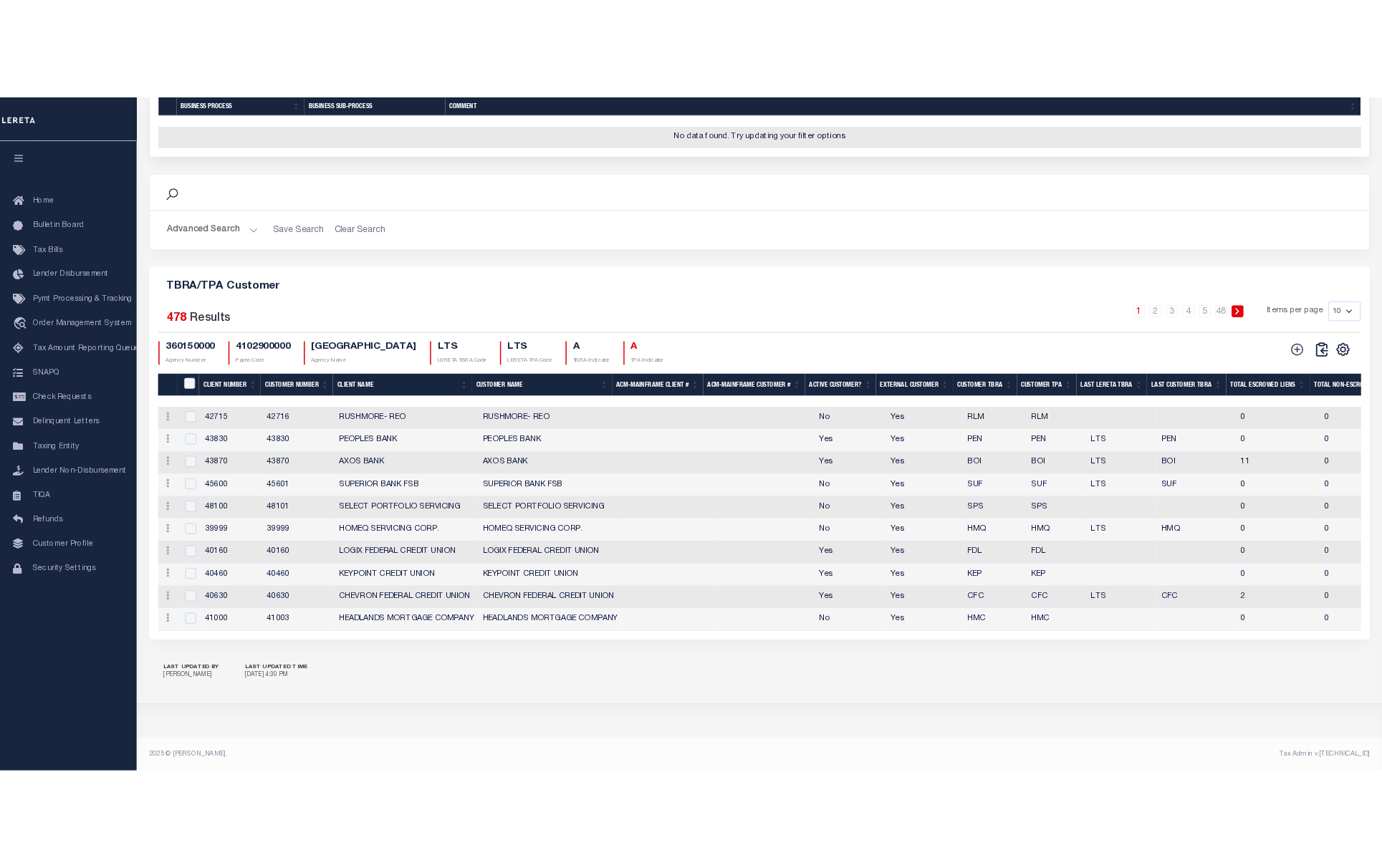
scroll to position [170, 0]
